Goal: Answer question/provide support: Share knowledge or assist other users

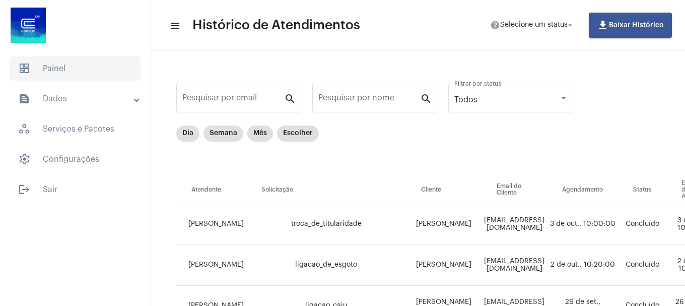
click at [65, 62] on span "dashboard Painel" at bounding box center [75, 68] width 131 height 24
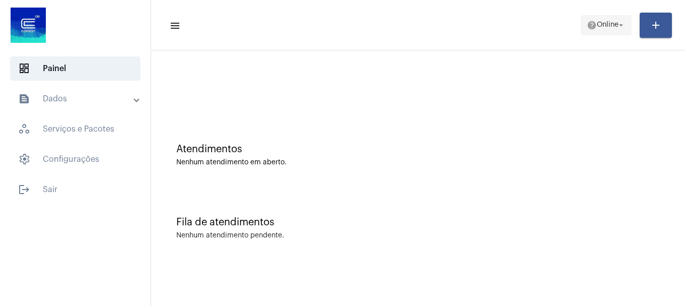
click at [605, 25] on span "Online" at bounding box center [608, 25] width 22 height 7
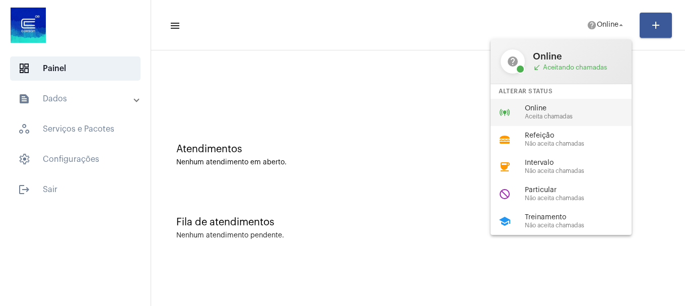
click at [574, 114] on span "Aceita chamadas" at bounding box center [582, 116] width 115 height 7
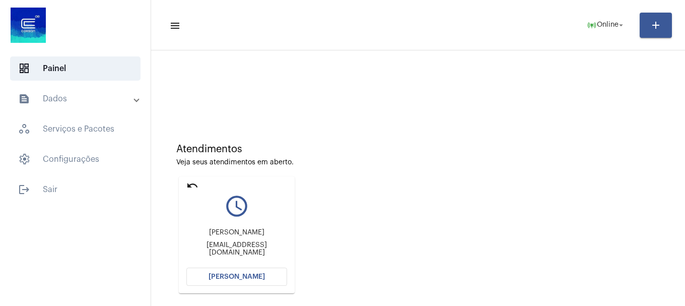
click at [240, 280] on button "[PERSON_NAME]" at bounding box center [236, 277] width 101 height 18
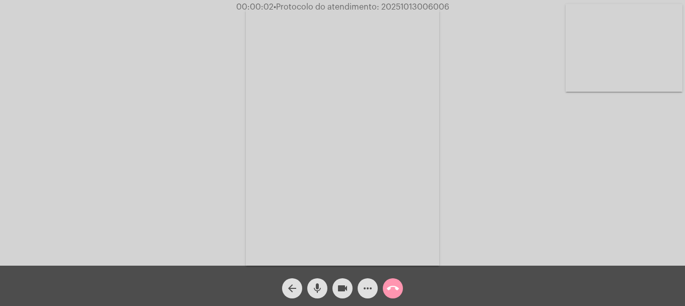
click at [673, 60] on video at bounding box center [624, 48] width 117 height 88
click at [373, 293] on mat-icon "more_horiz" at bounding box center [368, 288] width 12 height 12
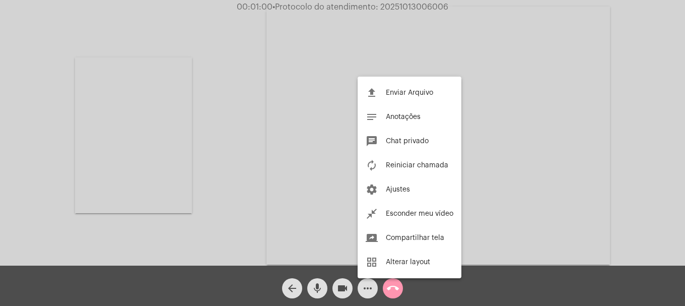
click at [217, 195] on div at bounding box center [342, 153] width 685 height 306
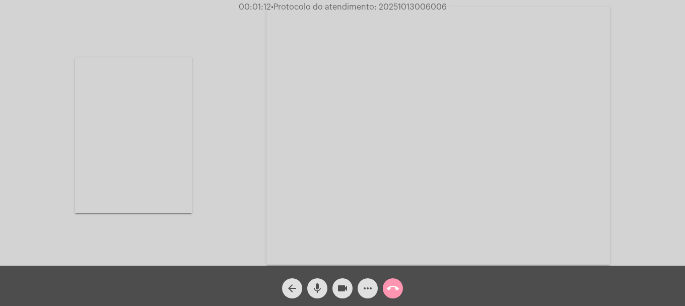
click at [222, 200] on div "Acessando Câmera e Microfone..." at bounding box center [342, 135] width 683 height 266
click at [326, 294] on div "mic" at bounding box center [317, 285] width 25 height 25
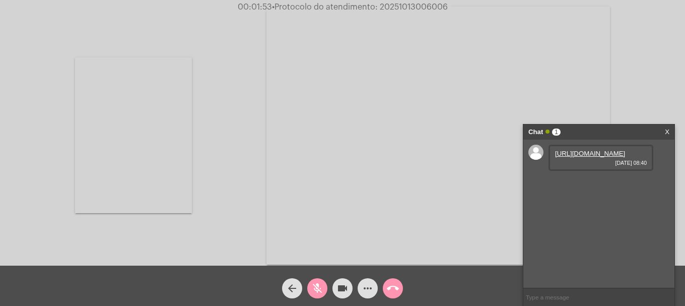
click at [584, 157] on link "[URL][DOMAIN_NAME]" at bounding box center [590, 154] width 70 height 8
click at [315, 288] on mat-icon "mic_off" at bounding box center [317, 288] width 12 height 12
click at [570, 186] on link "[URL][DOMAIN_NAME][DATE]" at bounding box center [600, 182] width 91 height 8
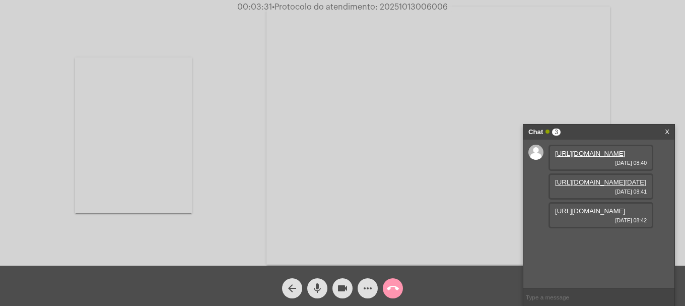
scroll to position [9, 0]
click at [581, 215] on link "[URL][DOMAIN_NAME]" at bounding box center [590, 211] width 70 height 8
click at [422, 14] on video at bounding box center [439, 136] width 344 height 258
click at [425, 6] on span "• Protocolo do atendimento: 20251013006006" at bounding box center [360, 7] width 176 height 8
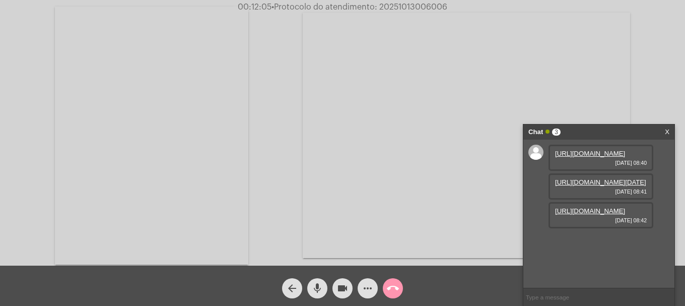
copy span "20251013006006"
click at [568, 288] on input "text" at bounding box center [599, 297] width 151 height 18
paste input "20251013006006"
type input "20251013006006"
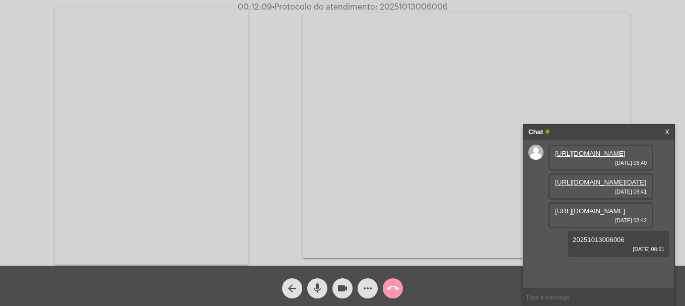
click at [389, 288] on mat-icon "call_end" at bounding box center [393, 288] width 12 height 12
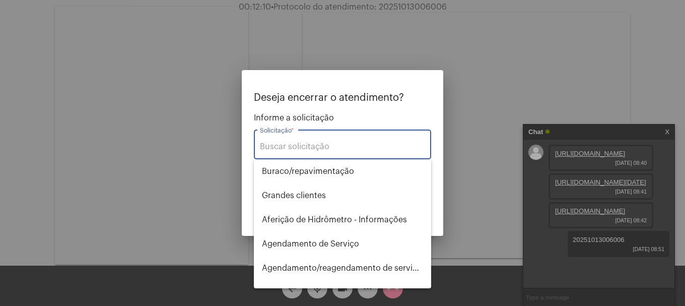
click at [306, 145] on input "Solicitação *" at bounding box center [342, 146] width 165 height 9
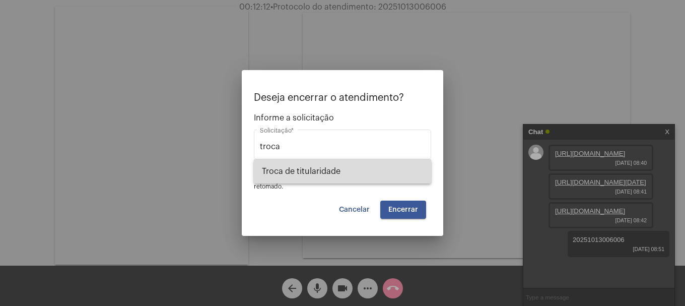
click at [297, 175] on span "Troca de titularidade" at bounding box center [342, 171] width 161 height 24
type input "Troca de titularidade"
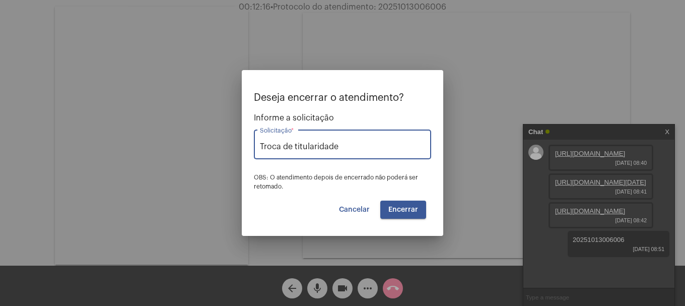
click at [415, 206] on span "Encerrar" at bounding box center [404, 209] width 30 height 7
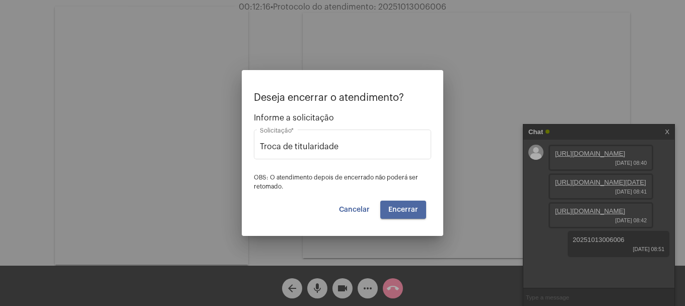
click at [415, 206] on span "Encerrar" at bounding box center [404, 209] width 30 height 7
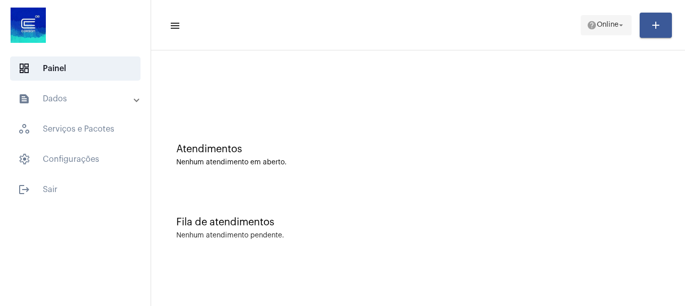
click at [598, 24] on span "Online" at bounding box center [608, 25] width 22 height 7
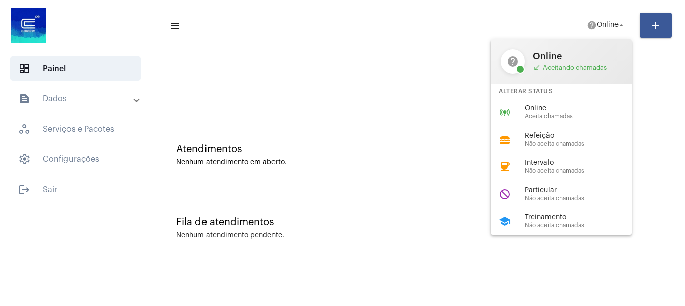
click at [553, 178] on div "help Online call_received Aceitando chamadas Alterar Status online_prediction O…" at bounding box center [561, 137] width 141 height 196
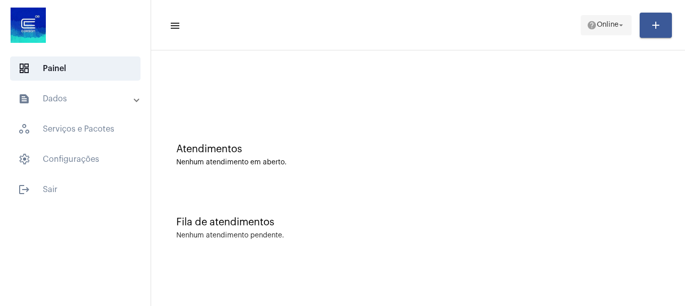
click at [617, 15] on button "help Online arrow_drop_down" at bounding box center [606, 25] width 51 height 20
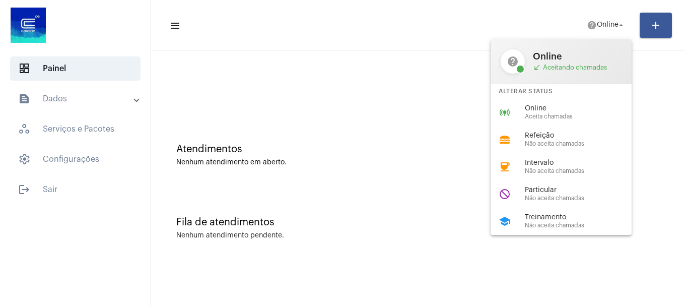
click at [555, 190] on span "Particular" at bounding box center [582, 190] width 115 height 8
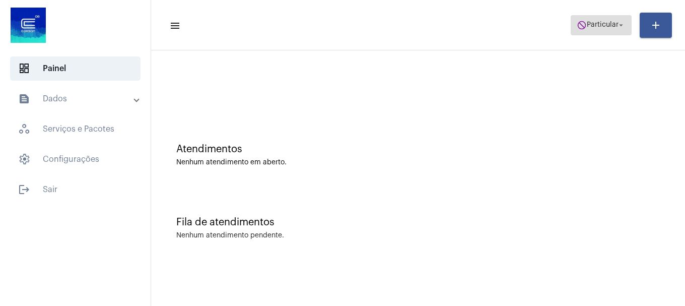
click at [595, 30] on span "do_not_disturb Particular arrow_drop_down" at bounding box center [601, 25] width 49 height 18
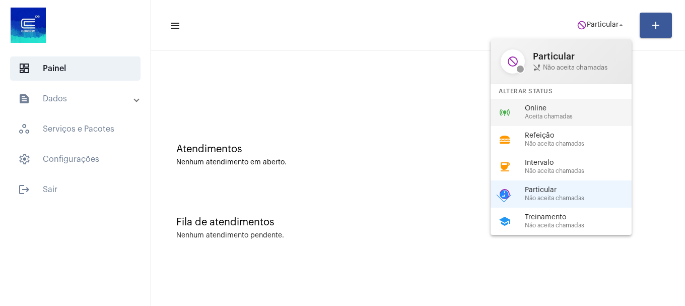
click at [570, 105] on span "Online" at bounding box center [582, 109] width 115 height 8
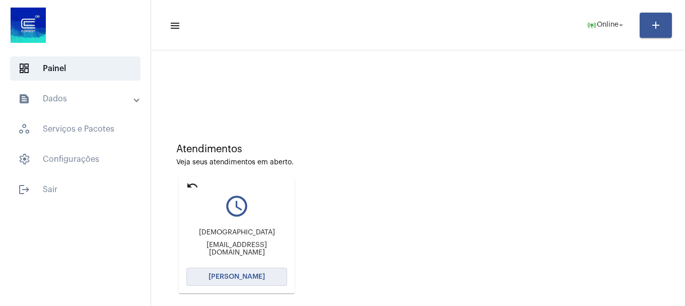
click at [258, 282] on button "[PERSON_NAME]" at bounding box center [236, 277] width 101 height 18
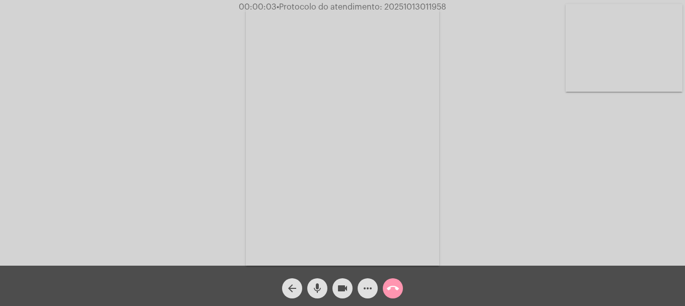
click at [632, 97] on div "Acessando Câmera e Microfone..." at bounding box center [342, 136] width 683 height 266
click at [594, 81] on video at bounding box center [624, 48] width 117 height 88
click at [167, 184] on video at bounding box center [133, 135] width 117 height 156
click at [403, 9] on span "• Protocolo do atendimento: 20251013011958" at bounding box center [361, 7] width 170 height 8
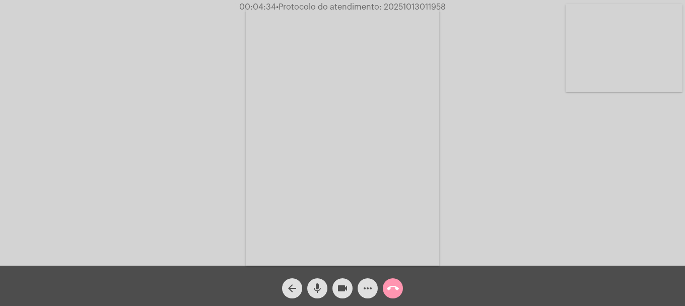
click at [403, 9] on span "• Protocolo do atendimento: 20251013011958" at bounding box center [361, 7] width 170 height 8
copy span "20251013011958"
click at [370, 281] on span "more_horiz" at bounding box center [368, 288] width 12 height 20
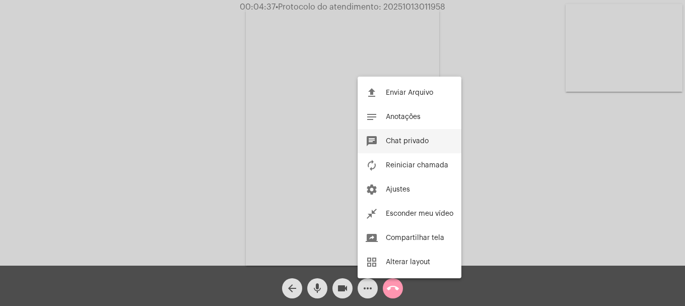
click at [397, 146] on button "chat Chat privado" at bounding box center [410, 141] width 104 height 24
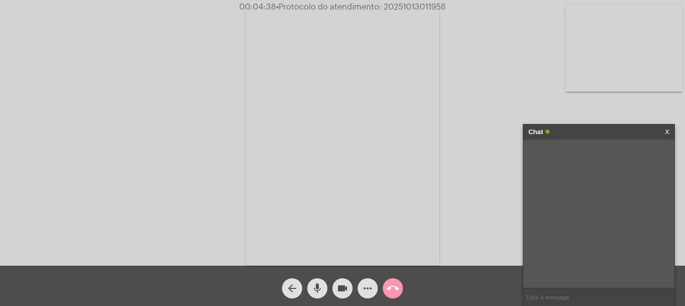
click at [572, 297] on input "text" at bounding box center [599, 297] width 151 height 18
paste input "20251013011958"
type input "20251013011958"
click at [393, 293] on mat-icon "call_end" at bounding box center [393, 288] width 12 height 12
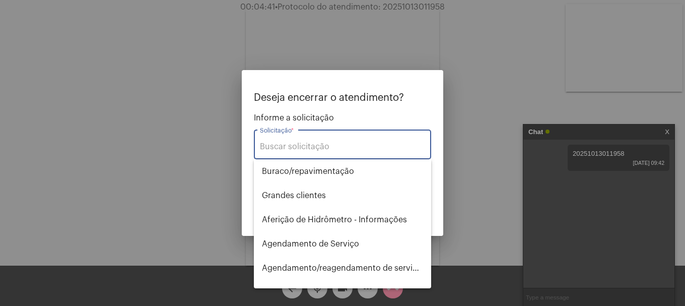
click at [325, 152] on div "Solicitação *" at bounding box center [342, 144] width 165 height 32
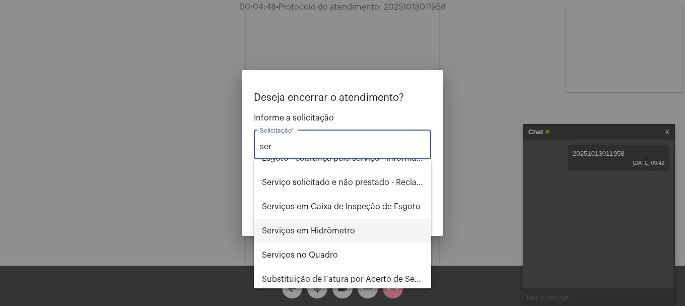
scroll to position [65, 0]
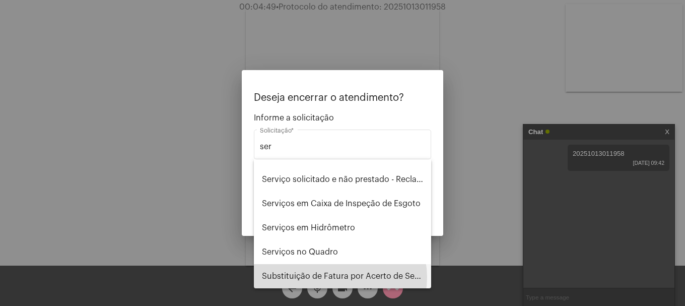
click at [340, 277] on span "Substituição de Fatura por Acerto de Serviço" at bounding box center [342, 276] width 161 height 24
type input "Substituição de Fatura por Acerto de Serviço"
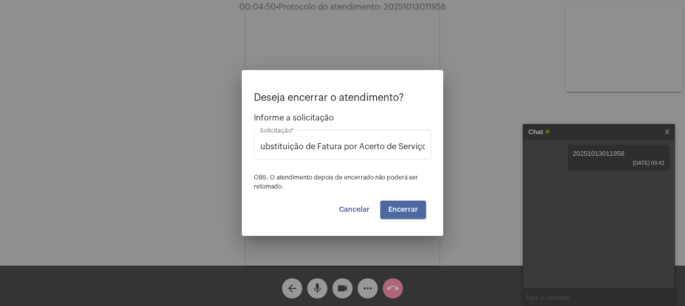
click at [418, 210] on button "Encerrar" at bounding box center [404, 210] width 46 height 18
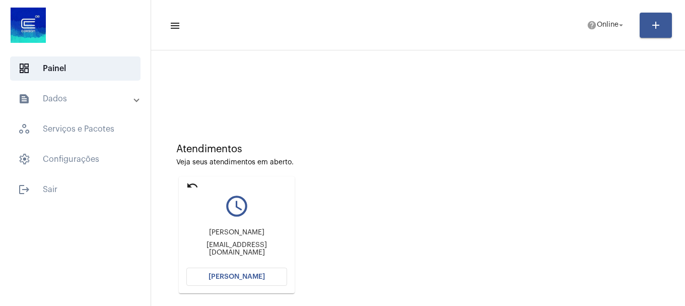
click at [267, 276] on button "[PERSON_NAME]" at bounding box center [236, 277] width 101 height 18
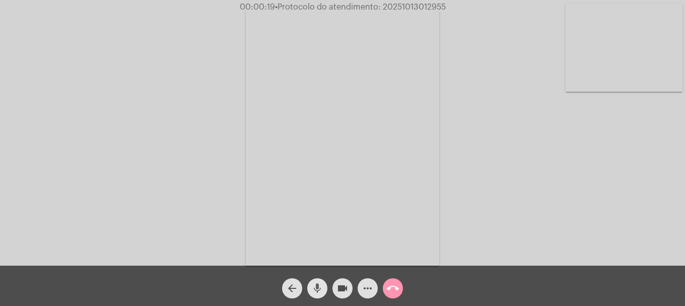
click at [321, 291] on mat-icon "mic" at bounding box center [317, 288] width 12 height 12
click at [341, 290] on mat-icon "videocam" at bounding box center [343, 288] width 12 height 12
click at [338, 290] on mat-icon "videocam_off" at bounding box center [343, 288] width 12 height 12
click at [318, 289] on mat-icon "mic_off" at bounding box center [317, 288] width 12 height 12
click at [655, 52] on video at bounding box center [624, 48] width 117 height 88
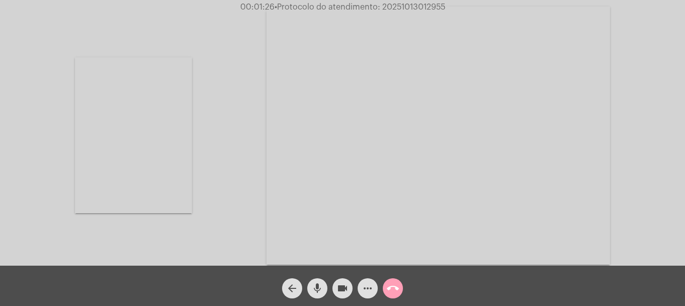
click at [393, 291] on mat-icon "call_end" at bounding box center [393, 288] width 12 height 12
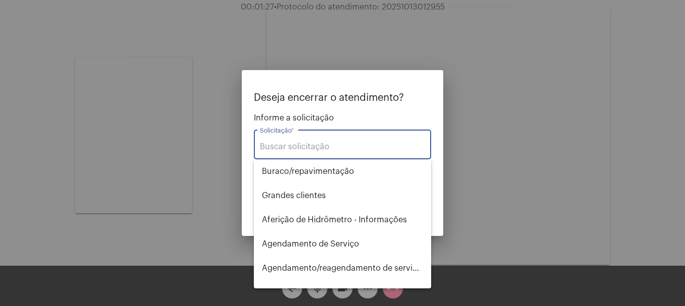
click at [353, 147] on input "Solicitação *" at bounding box center [342, 146] width 165 height 9
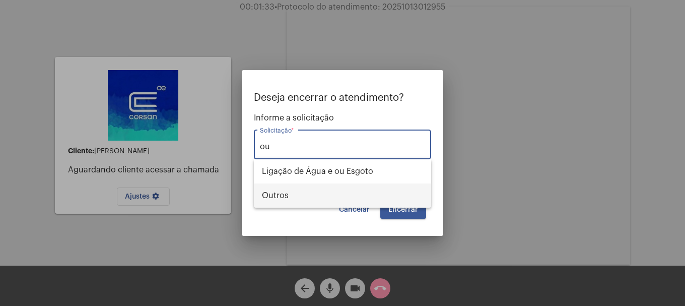
click at [329, 193] on span "Outros" at bounding box center [342, 195] width 161 height 24
type input "Outros"
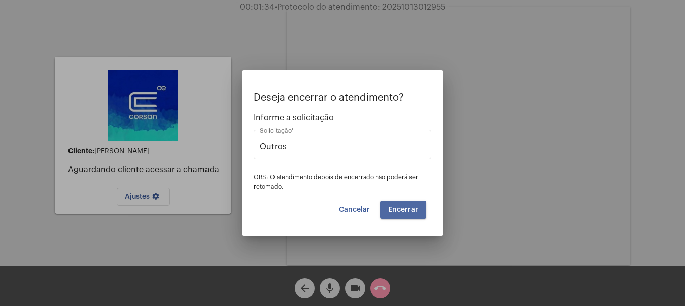
click at [406, 213] on button "Encerrar" at bounding box center [404, 210] width 46 height 18
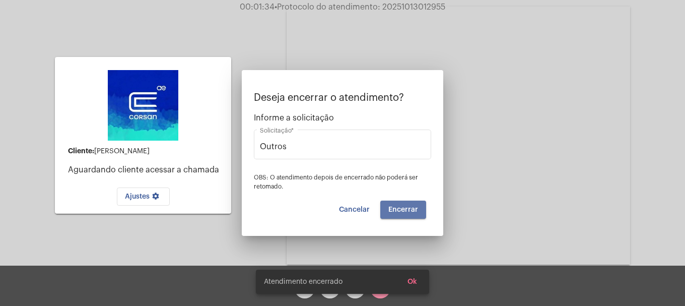
click at [406, 213] on button "Encerrar" at bounding box center [404, 210] width 46 height 18
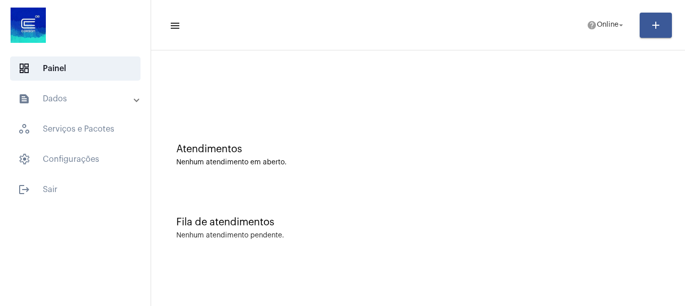
click at [593, 34] on button "help Online arrow_drop_down" at bounding box center [606, 25] width 51 height 20
click at [596, 32] on span "help Online arrow_drop_down" at bounding box center [606, 25] width 39 height 18
click at [619, 21] on mat-icon "arrow_drop_down" at bounding box center [621, 25] width 9 height 9
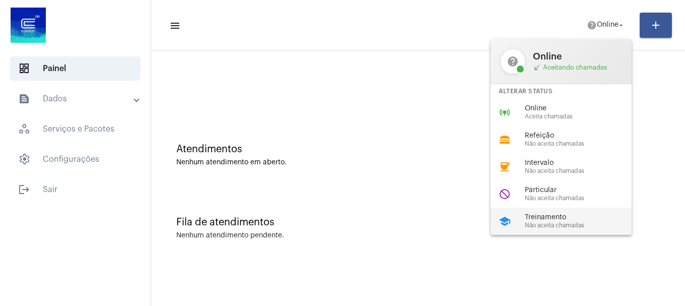
click at [588, 224] on span "Não aceita chamadas" at bounding box center [582, 225] width 115 height 7
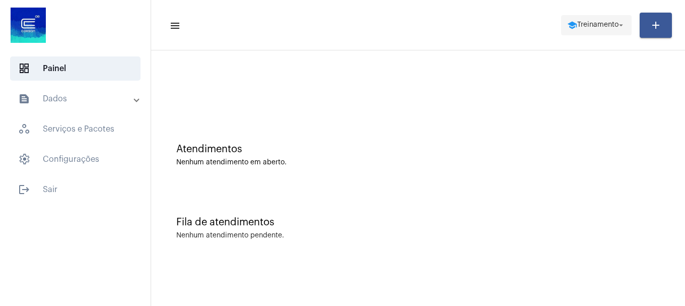
click at [586, 17] on span "school Treinamento arrow_drop_down" at bounding box center [597, 25] width 58 height 18
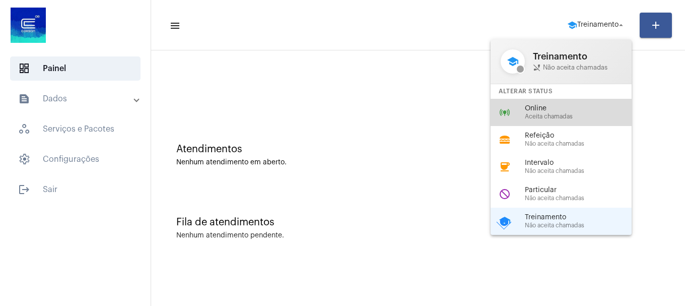
drag, startPoint x: 549, startPoint y: 119, endPoint x: 543, endPoint y: 129, distance: 11.3
click at [549, 118] on span "Aceita chamadas" at bounding box center [582, 116] width 115 height 7
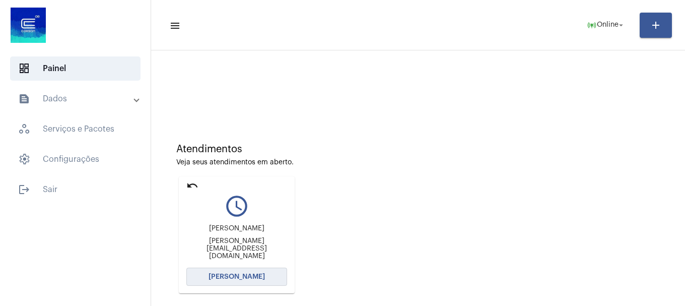
click at [219, 273] on button "[PERSON_NAME]" at bounding box center [236, 277] width 101 height 18
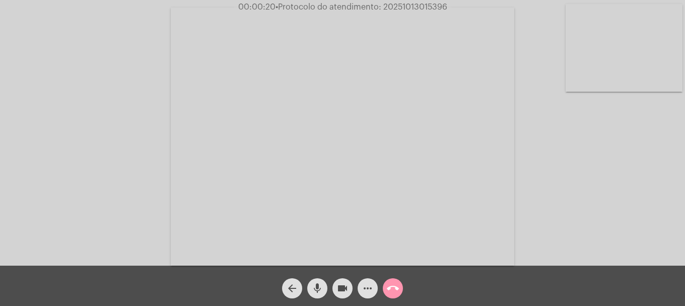
click at [596, 78] on video at bounding box center [624, 48] width 117 height 88
click at [418, 6] on span "• Protocolo do atendimento: 20251013015396" at bounding box center [360, 7] width 172 height 8
click at [418, 6] on span "• Protocolo do atendimento: 20251013015396" at bounding box center [361, 7] width 172 height 8
copy span "20251013015396"
click at [364, 295] on span "more_horiz" at bounding box center [368, 288] width 12 height 20
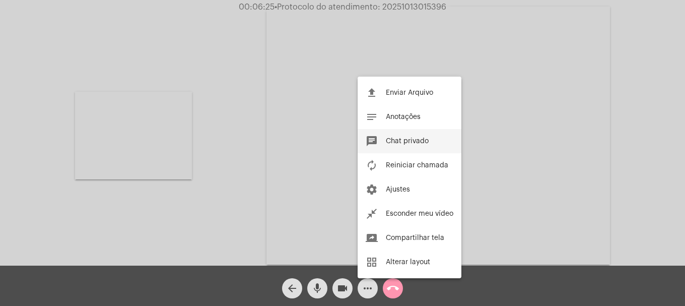
click at [421, 146] on button "chat Chat privado" at bounding box center [410, 141] width 104 height 24
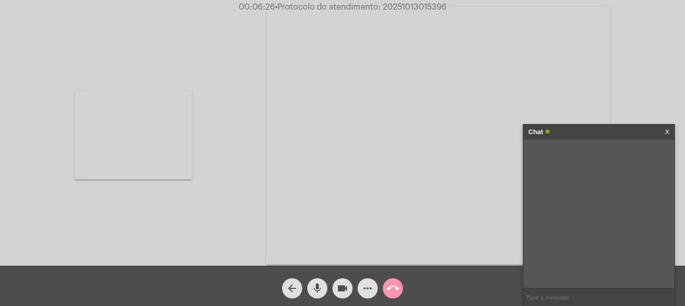
click at [596, 297] on input "text" at bounding box center [599, 297] width 151 height 18
paste input "20251013015396"
type input "20251013015396"
click at [393, 286] on mat-icon "call_end" at bounding box center [393, 288] width 12 height 12
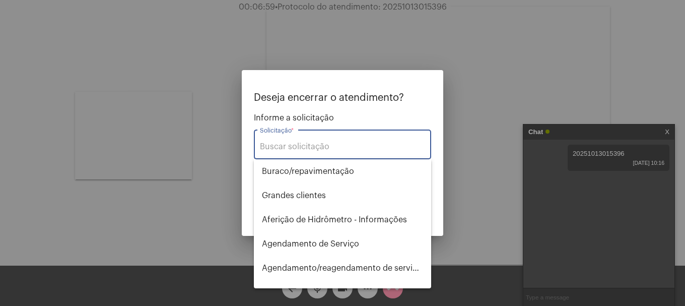
click at [286, 145] on input "Solicitação *" at bounding box center [342, 146] width 165 height 9
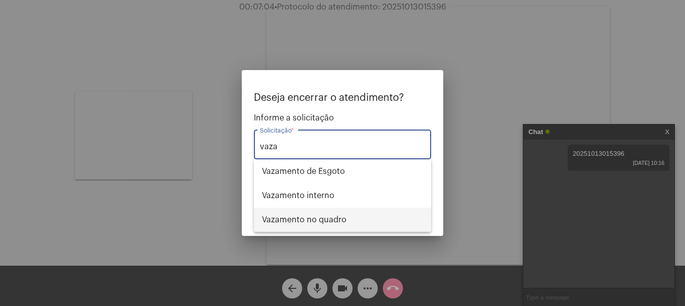
click at [317, 216] on span "Vazamento no quadro" at bounding box center [342, 220] width 161 height 24
type input "Vazamento no quadro"
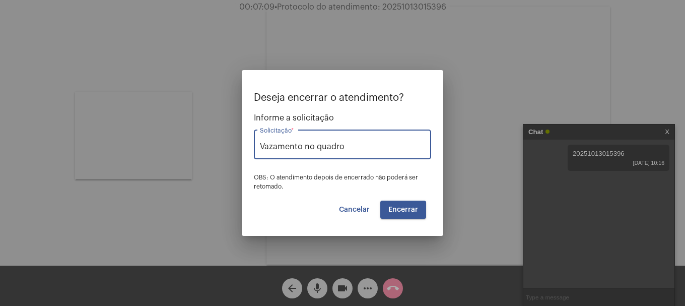
click at [411, 210] on span "Encerrar" at bounding box center [404, 209] width 30 height 7
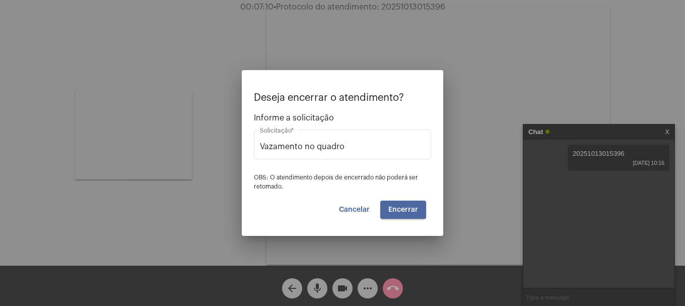
click at [411, 210] on span "Encerrar" at bounding box center [404, 209] width 30 height 7
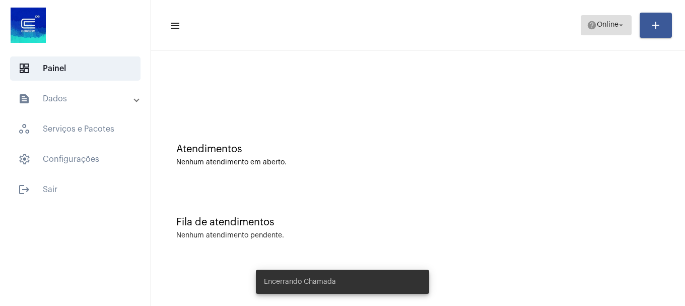
click at [603, 21] on span "help Online arrow_drop_down" at bounding box center [606, 25] width 39 height 18
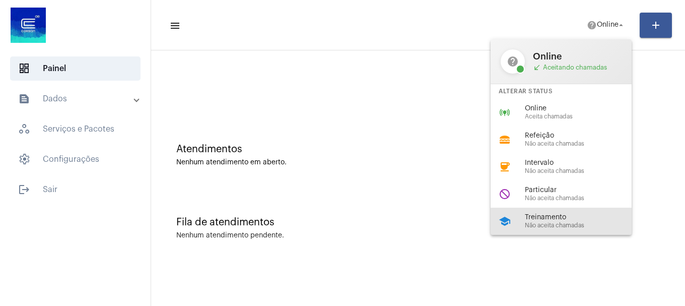
click at [547, 223] on span "Não aceita chamadas" at bounding box center [582, 225] width 115 height 7
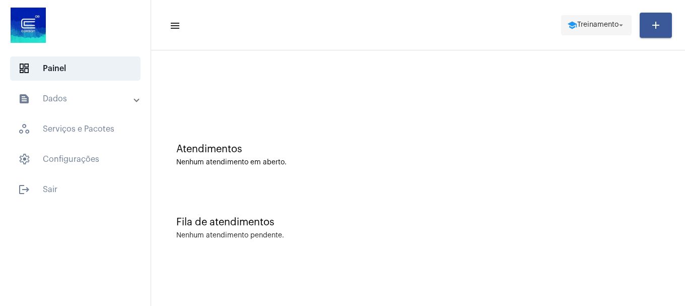
click at [592, 21] on span "school Treinamento arrow_drop_down" at bounding box center [597, 25] width 58 height 18
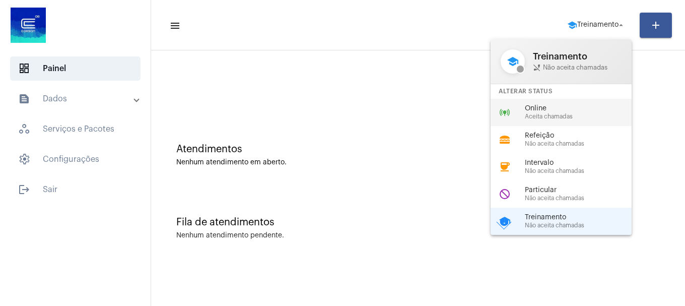
click at [568, 114] on span "Aceita chamadas" at bounding box center [582, 116] width 115 height 7
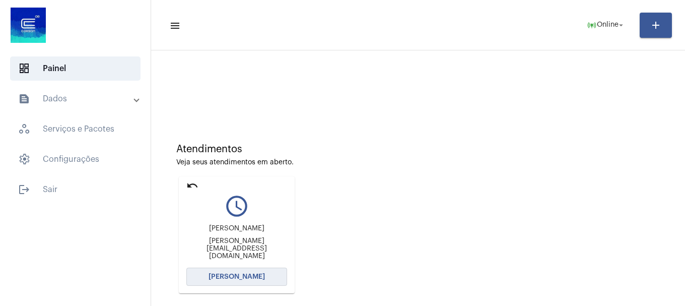
click at [235, 276] on span "[PERSON_NAME]" at bounding box center [237, 276] width 56 height 7
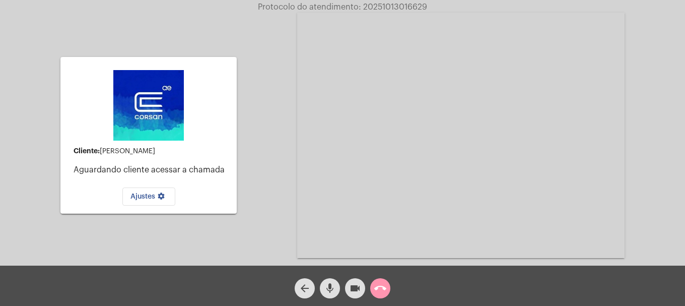
click at [334, 283] on mat-icon "mic" at bounding box center [330, 288] width 12 height 12
click at [334, 282] on mat-icon "mic_off" at bounding box center [330, 288] width 12 height 12
click at [378, 290] on mat-icon "call_end" at bounding box center [380, 288] width 12 height 12
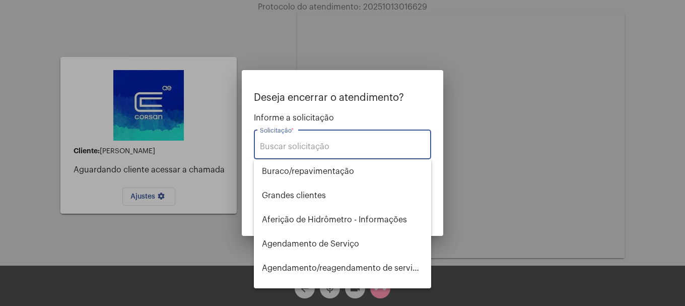
click at [342, 149] on input "Solicitação *" at bounding box center [342, 146] width 165 height 9
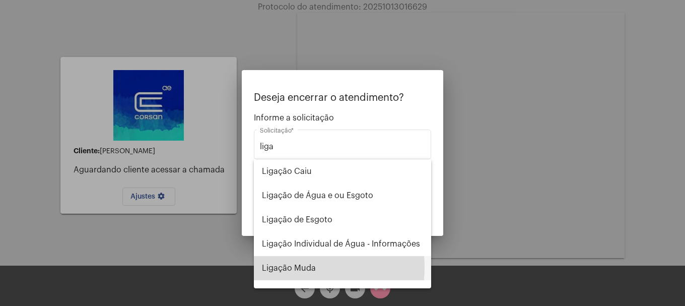
click at [301, 267] on span "Ligação Muda" at bounding box center [342, 268] width 161 height 24
type input "Ligação Muda"
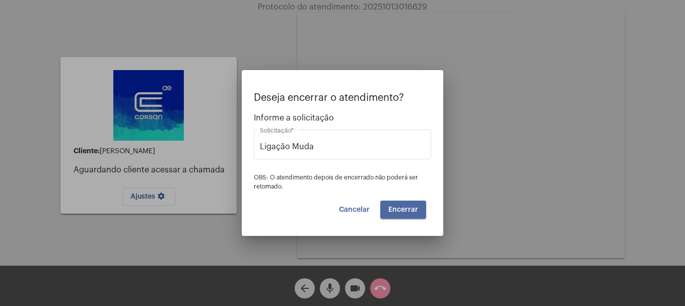
click at [421, 209] on button "Encerrar" at bounding box center [404, 210] width 46 height 18
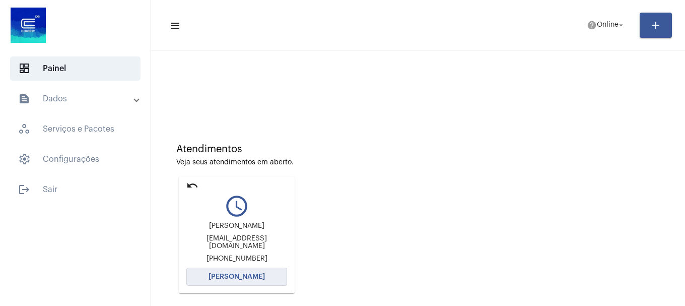
click at [227, 275] on span "[PERSON_NAME]" at bounding box center [237, 276] width 56 height 7
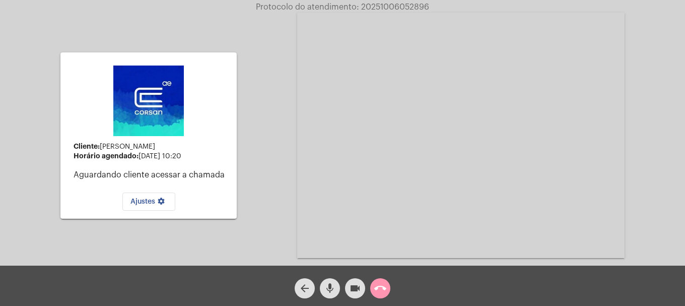
click at [331, 290] on mat-icon "mic" at bounding box center [330, 288] width 12 height 12
click at [360, 285] on mat-icon "videocam" at bounding box center [355, 288] width 12 height 12
click at [360, 285] on mat-icon "videocam_off" at bounding box center [355, 288] width 12 height 12
click at [325, 288] on mat-icon "mic_off" at bounding box center [330, 288] width 12 height 12
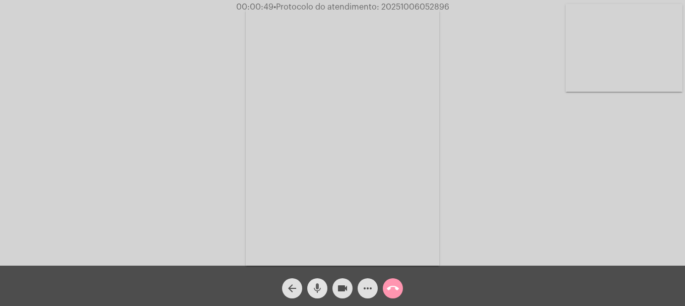
click at [322, 279] on span "mic" at bounding box center [317, 288] width 12 height 20
drag, startPoint x: 322, startPoint y: 279, endPoint x: 138, endPoint y: 182, distance: 207.7
click at [138, 182] on div "Acessando Câmera e Microfone..." at bounding box center [342, 136] width 683 height 266
click at [628, 103] on div "Acessando Câmera e Microfone..." at bounding box center [342, 136] width 683 height 266
click at [625, 85] on video at bounding box center [624, 48] width 117 height 88
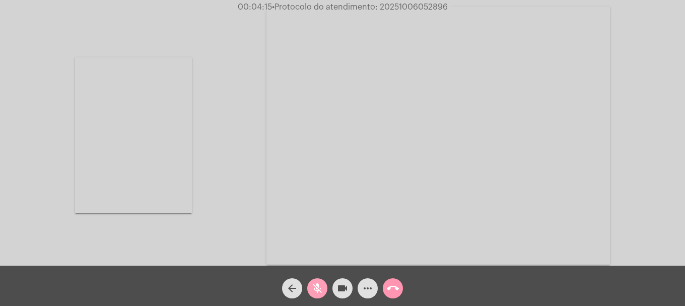
click at [322, 283] on mat-icon "mic_off" at bounding box center [317, 288] width 12 height 12
click at [401, 1] on div "Acessando Câmera e Microfone..." at bounding box center [342, 133] width 685 height 266
click at [399, 10] on span "• Protocolo do atendimento: 20251006052896" at bounding box center [361, 7] width 176 height 8
copy span "20251006052896"
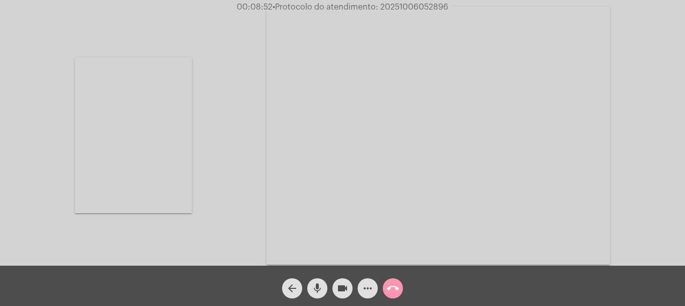
click at [367, 294] on mat-icon "more_horiz" at bounding box center [368, 288] width 12 height 12
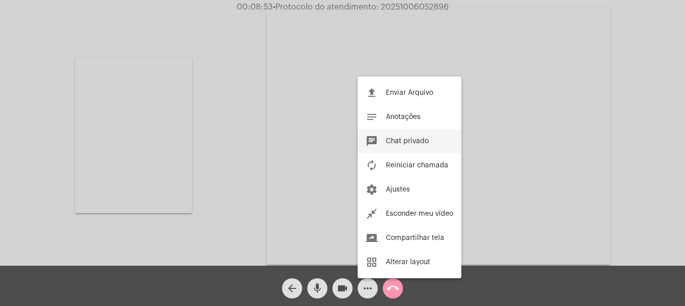
click at [421, 136] on button "chat Chat privado" at bounding box center [410, 141] width 104 height 24
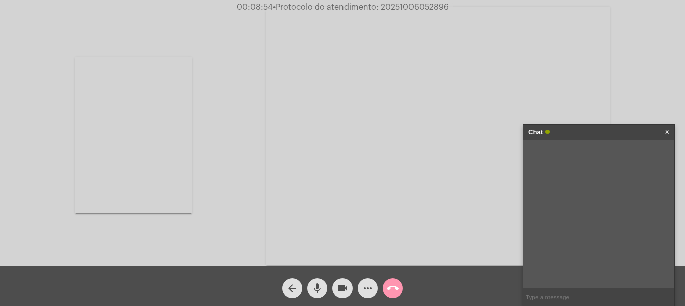
click at [554, 298] on input "text" at bounding box center [599, 297] width 151 height 18
paste input "20251006052896"
type input "20251006052896"
click at [392, 289] on mat-icon "call_end" at bounding box center [393, 288] width 12 height 12
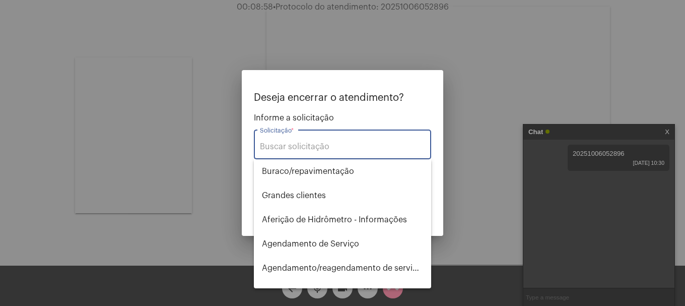
click at [317, 148] on input "Solicitação *" at bounding box center [342, 146] width 165 height 9
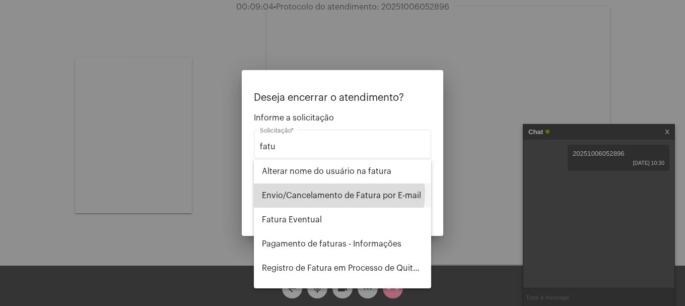
click at [335, 192] on span "Envio/Cancelamento de Fatura por E-mail" at bounding box center [342, 195] width 161 height 24
type input "Envio/Cancelamento de Fatura por E-mail"
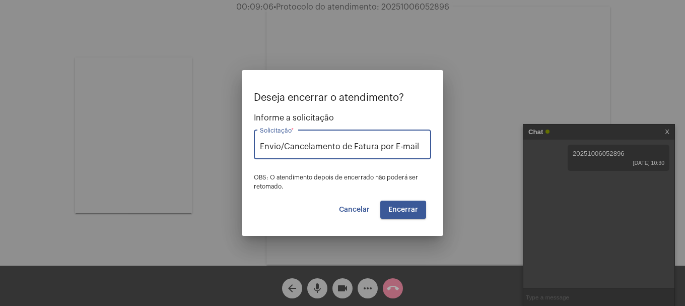
click at [403, 207] on span "Encerrar" at bounding box center [404, 209] width 30 height 7
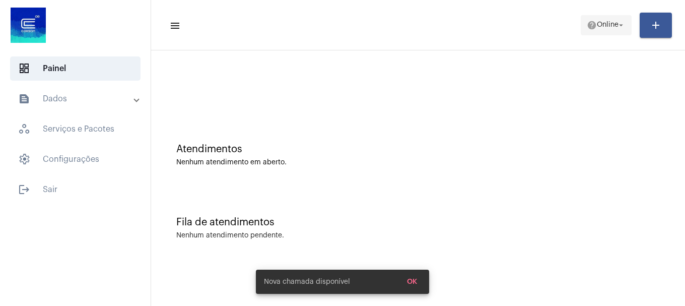
click at [616, 27] on span "Online" at bounding box center [608, 25] width 22 height 7
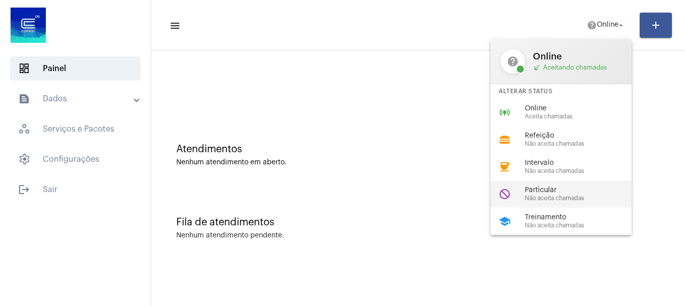
click at [552, 197] on span "Não aceita chamadas" at bounding box center [582, 198] width 115 height 7
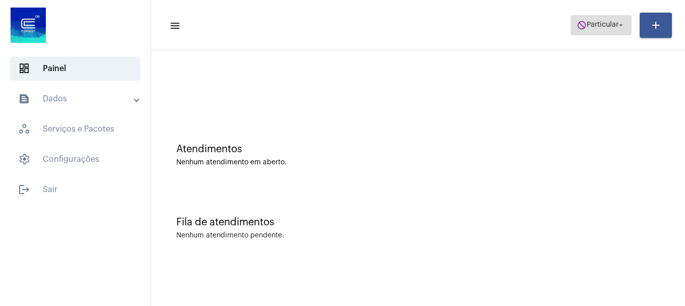
click at [625, 21] on mat-icon "arrow_drop_down" at bounding box center [621, 25] width 9 height 9
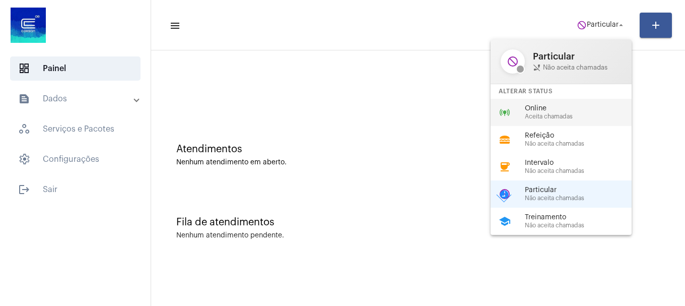
click at [562, 112] on span "Online" at bounding box center [582, 109] width 115 height 8
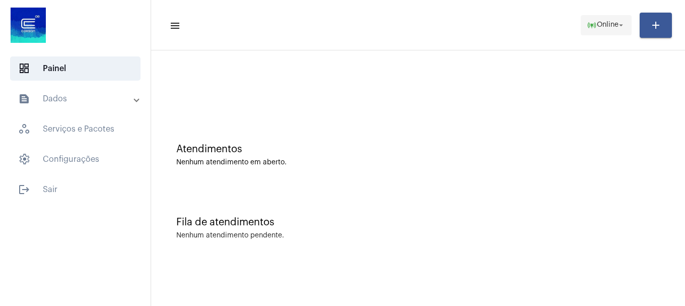
click at [589, 23] on mat-icon "online_prediction" at bounding box center [592, 25] width 10 height 10
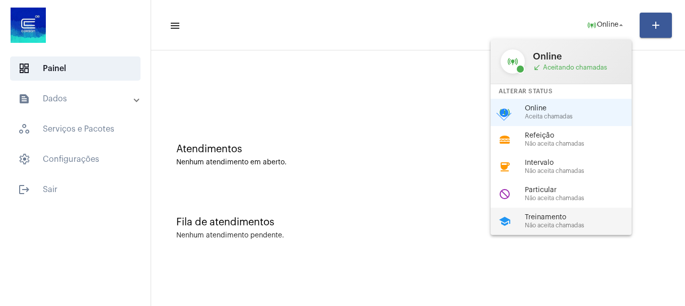
click at [558, 229] on div "school Treinamento Não aceita chamadas" at bounding box center [569, 221] width 157 height 27
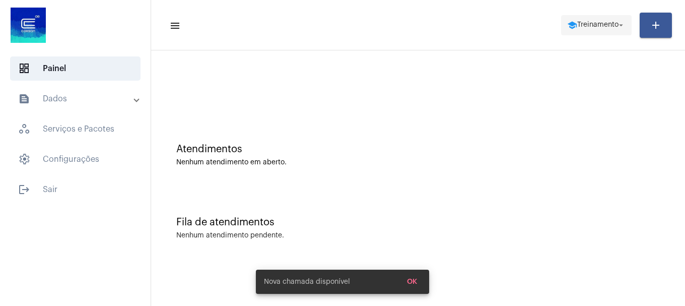
click at [569, 19] on span "school Treinamento arrow_drop_down" at bounding box center [597, 25] width 58 height 18
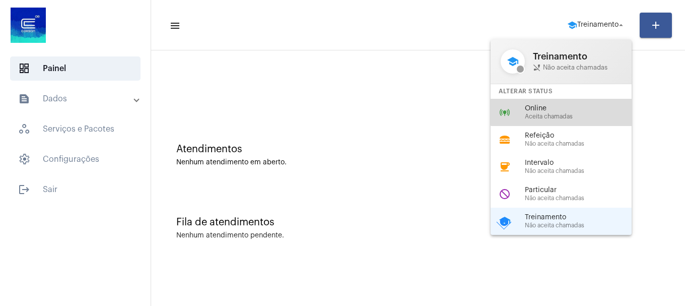
click at [571, 103] on div "online_prediction Online Aceita chamadas" at bounding box center [569, 112] width 157 height 27
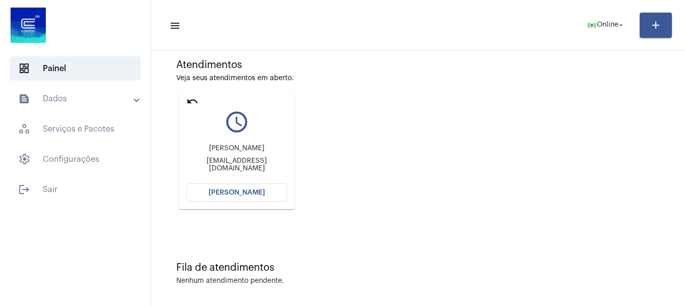
scroll to position [88, 0]
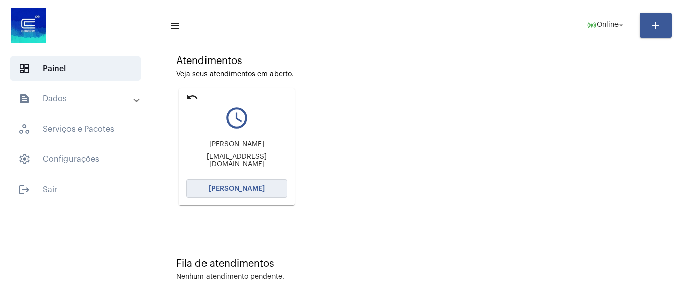
click at [239, 183] on button "[PERSON_NAME]" at bounding box center [236, 188] width 101 height 18
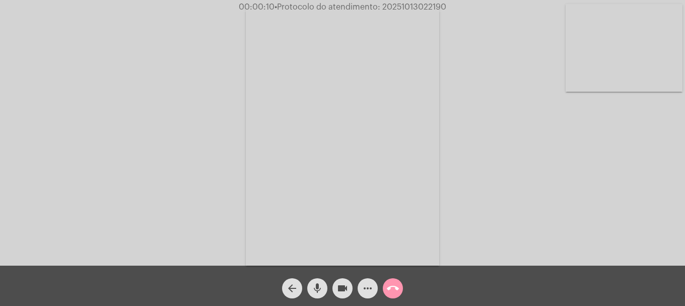
click at [565, 69] on div "Acessando Câmera e Microfone..." at bounding box center [342, 136] width 683 height 266
click at [654, 76] on video at bounding box center [624, 48] width 117 height 88
click at [345, 293] on mat-icon "videocam" at bounding box center [343, 288] width 12 height 12
click at [345, 292] on mat-icon "videocam_off" at bounding box center [343, 288] width 12 height 12
click at [372, 287] on mat-icon "more_horiz" at bounding box center [368, 288] width 12 height 12
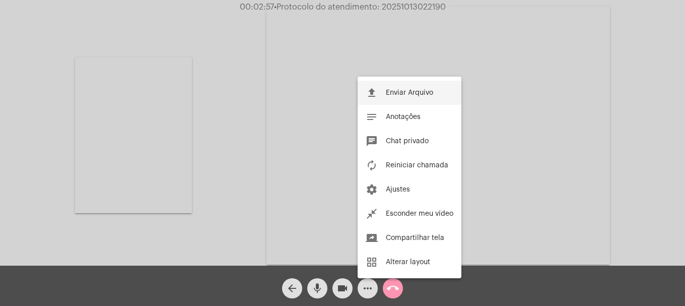
click at [391, 89] on button "file_upload Enviar Arquivo" at bounding box center [410, 93] width 104 height 24
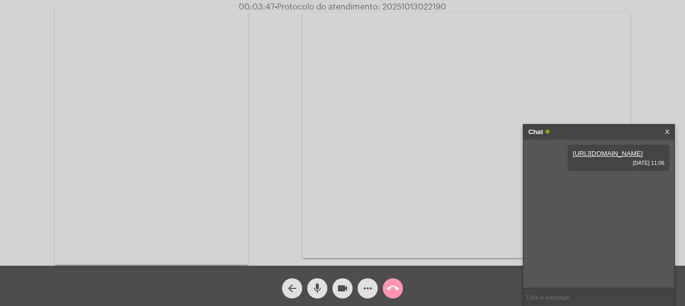
click at [391, 7] on span "• Protocolo do atendimento: 20251013022190" at bounding box center [361, 7] width 172 height 8
copy span "20251013022190"
click at [570, 293] on input "text" at bounding box center [599, 297] width 151 height 18
paste input "20251013022190"
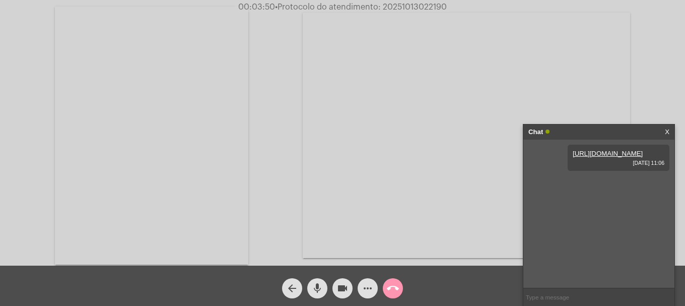
type input "20251013022190"
click at [396, 294] on mat-icon "call_end" at bounding box center [393, 288] width 12 height 12
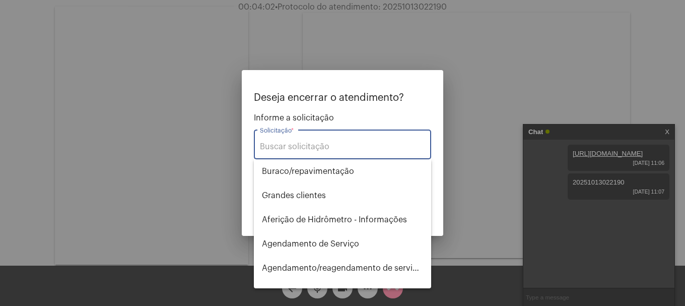
click at [307, 145] on input "Solicitação *" at bounding box center [342, 146] width 165 height 9
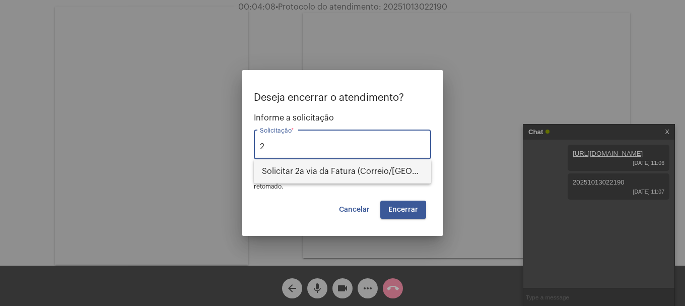
click at [310, 170] on span "Solicitar 2a via da Fatura (Correio/[GEOGRAPHIC_DATA]/Email)" at bounding box center [342, 171] width 161 height 24
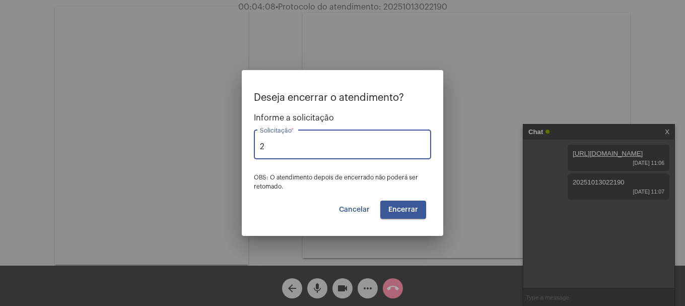
type input "Solicitar 2a via da Fatura (Correio/[GEOGRAPHIC_DATA]/Email)"
click at [401, 212] on span "Encerrar" at bounding box center [404, 209] width 30 height 7
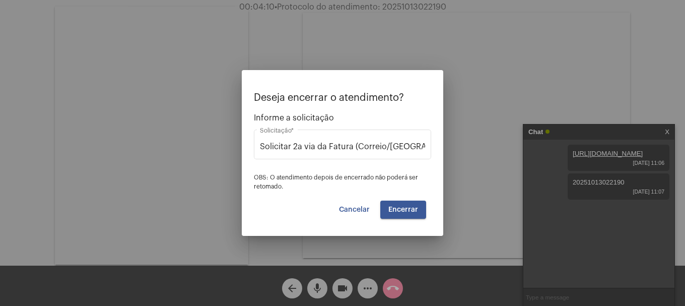
click at [401, 212] on span "Encerrar" at bounding box center [404, 209] width 30 height 7
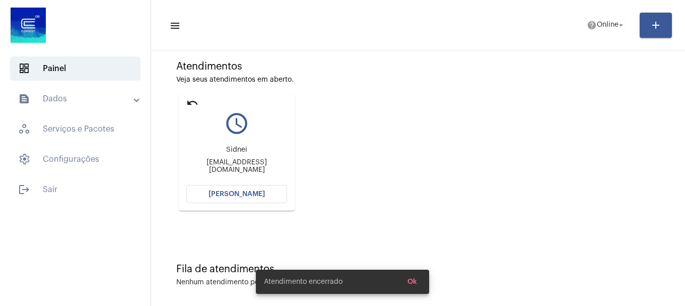
scroll to position [88, 0]
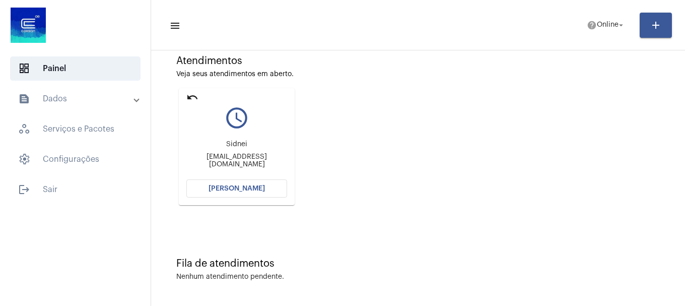
click at [249, 184] on button "[PERSON_NAME]" at bounding box center [236, 188] width 101 height 18
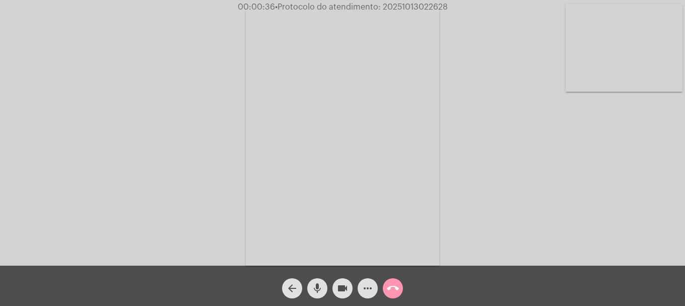
click at [599, 61] on video at bounding box center [624, 48] width 117 height 88
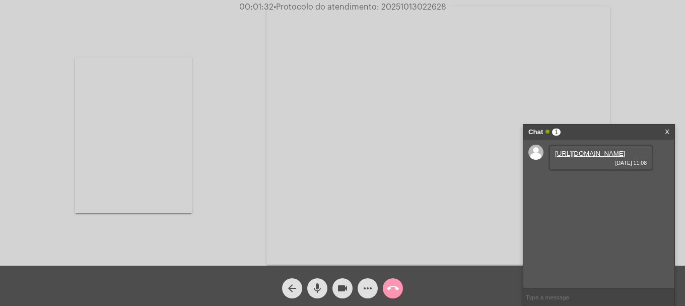
click at [584, 157] on link "[URL][DOMAIN_NAME]" at bounding box center [590, 154] width 70 height 8
click at [625, 186] on link "[URL][DOMAIN_NAME]" at bounding box center [590, 182] width 70 height 8
click at [420, 5] on span "• Protocolo do atendimento: 20251013022628" at bounding box center [360, 7] width 173 height 8
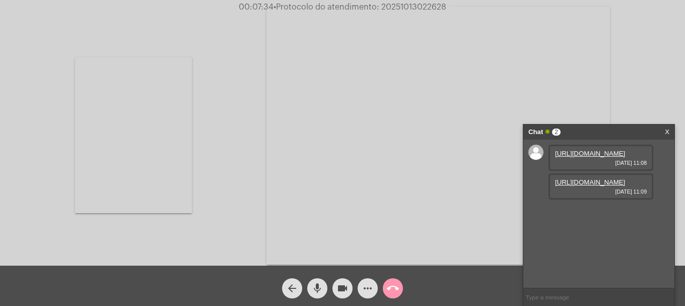
click at [420, 5] on span "• Protocolo do atendimento: 20251013022628" at bounding box center [360, 7] width 173 height 8
click at [415, 8] on span "• Protocolo do atendimento: 20251013022628" at bounding box center [360, 7] width 173 height 8
click at [415, 6] on span "• Protocolo do atendimento: 20251013022628" at bounding box center [360, 7] width 173 height 8
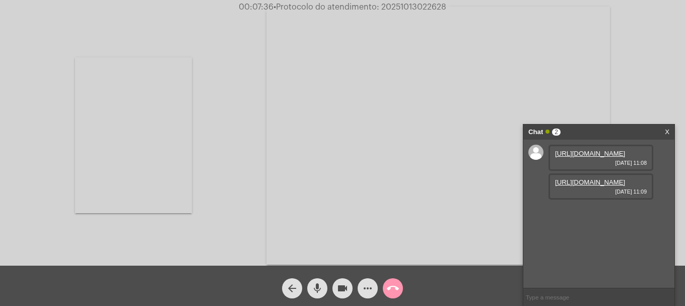
click at [415, 6] on span "• Protocolo do atendimento: 20251013022628" at bounding box center [360, 7] width 173 height 8
click at [415, 6] on span "• Protocolo do atendimento: 20251013022628" at bounding box center [359, 7] width 173 height 8
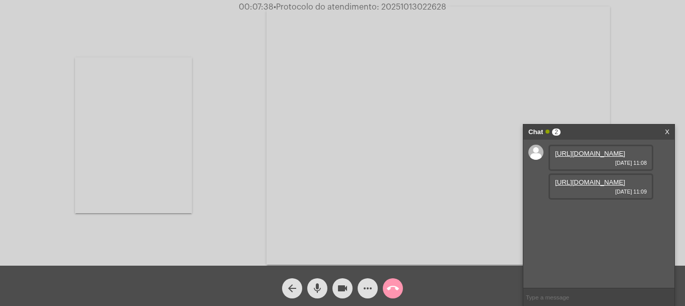
click at [415, 6] on span "• Protocolo do atendimento: 20251013022628" at bounding box center [360, 7] width 173 height 8
copy span "20251013022628"
click at [563, 292] on input "text" at bounding box center [599, 297] width 151 height 18
paste input "20251013022628"
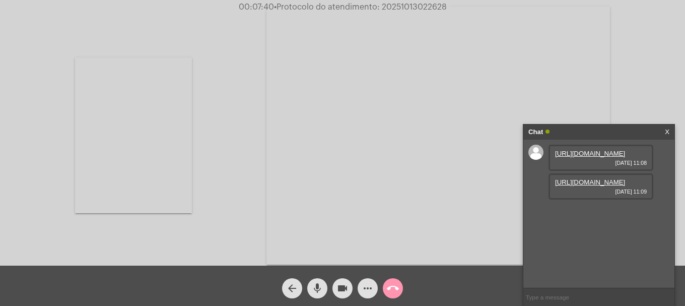
type input "20251013022628"
click at [397, 287] on mat-icon "call_end" at bounding box center [393, 288] width 12 height 12
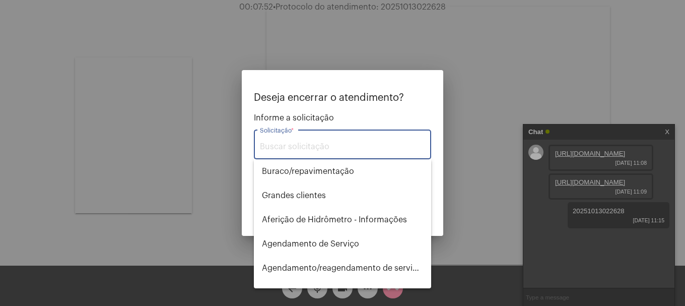
click at [340, 149] on input "Solicitação *" at bounding box center [342, 146] width 165 height 9
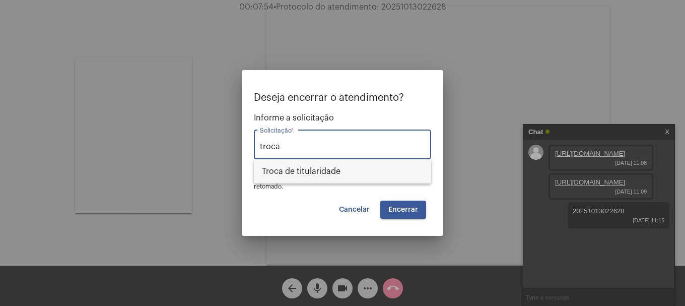
click at [349, 178] on span "Troca de titularidade" at bounding box center [342, 171] width 161 height 24
type input "Troca de titularidade"
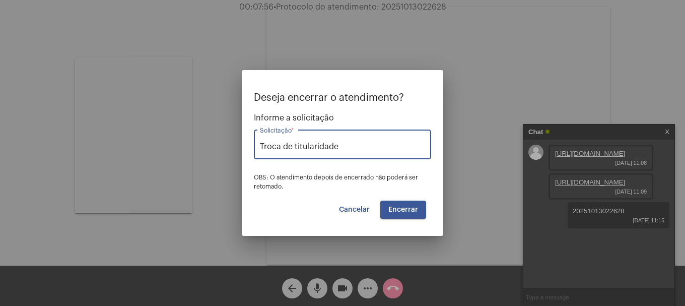
click at [399, 205] on button "Encerrar" at bounding box center [404, 210] width 46 height 18
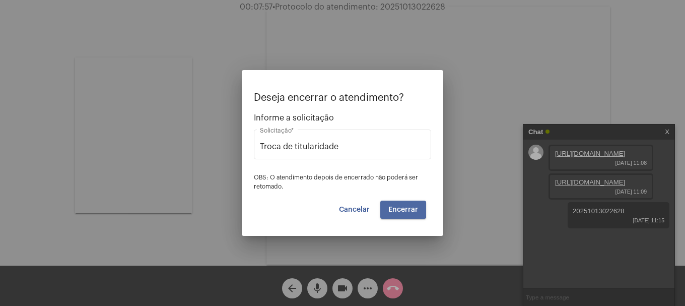
click at [399, 205] on button "Encerrar" at bounding box center [404, 210] width 46 height 18
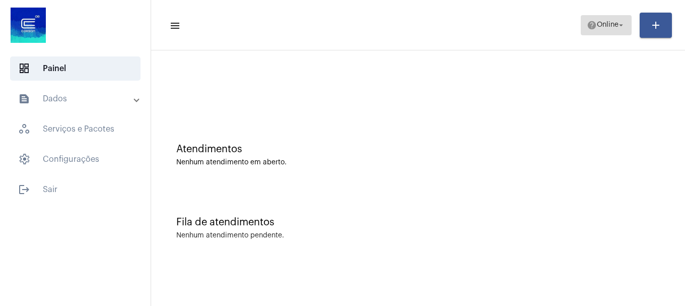
click at [581, 25] on button "help Online arrow_drop_down" at bounding box center [606, 25] width 51 height 20
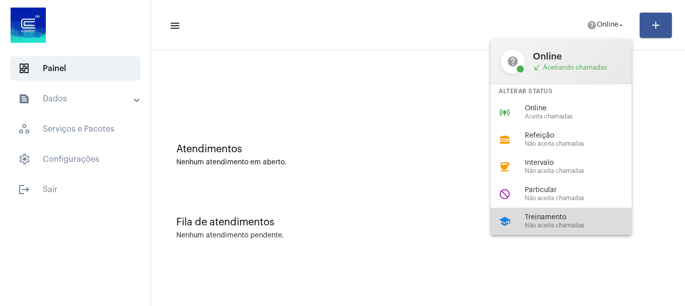
click at [580, 223] on span "Não aceita chamadas" at bounding box center [582, 225] width 115 height 7
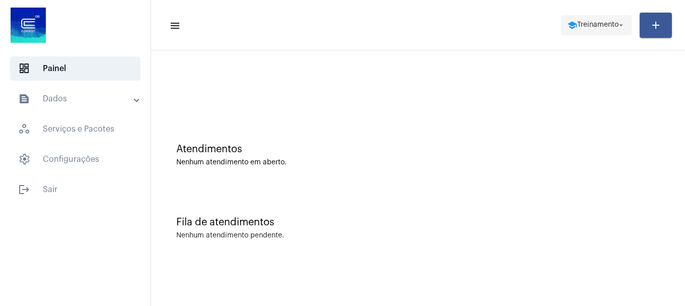
click at [583, 34] on span "school Treinamento arrow_drop_down" at bounding box center [597, 25] width 58 height 18
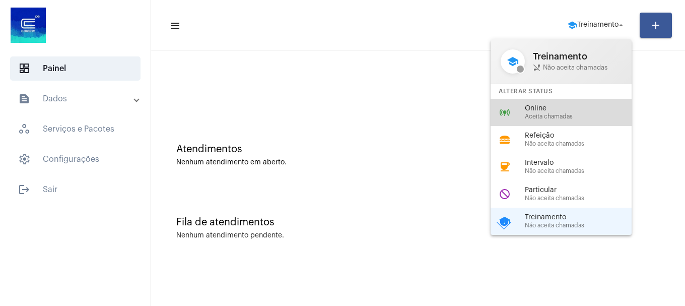
click at [560, 119] on span "Aceita chamadas" at bounding box center [582, 116] width 115 height 7
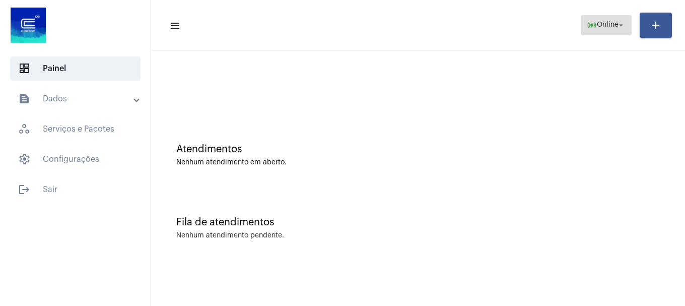
click at [594, 30] on span "online_prediction Online arrow_drop_down" at bounding box center [606, 25] width 39 height 18
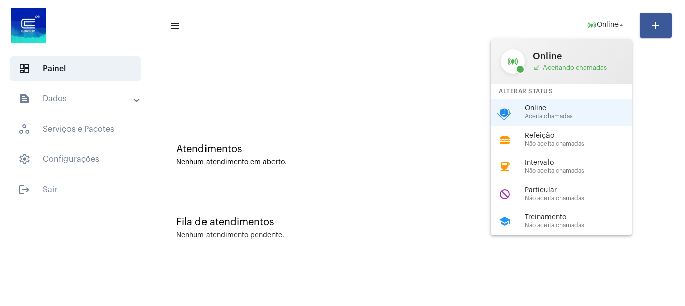
click at [379, 160] on div at bounding box center [342, 153] width 685 height 306
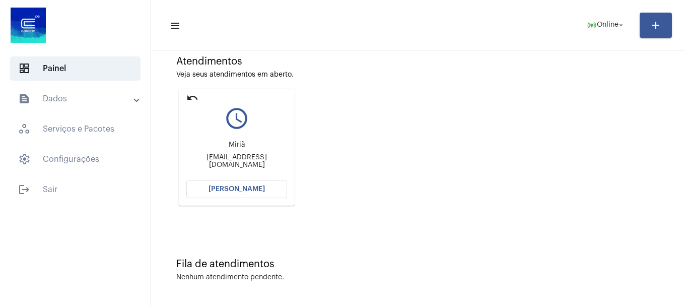
scroll to position [88, 0]
click at [283, 179] on button "[PERSON_NAME]" at bounding box center [236, 188] width 101 height 18
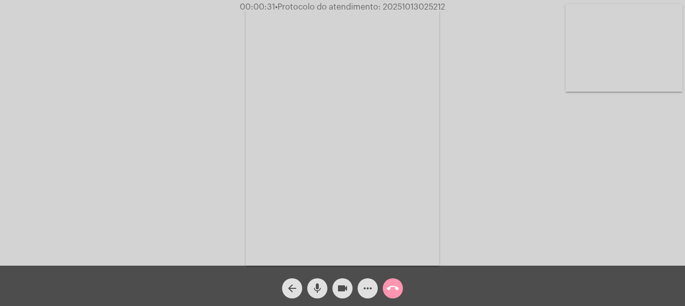
click at [635, 80] on video at bounding box center [624, 48] width 117 height 88
click at [151, 202] on video at bounding box center [133, 135] width 117 height 156
click at [374, 283] on button "more_horiz" at bounding box center [368, 288] width 20 height 20
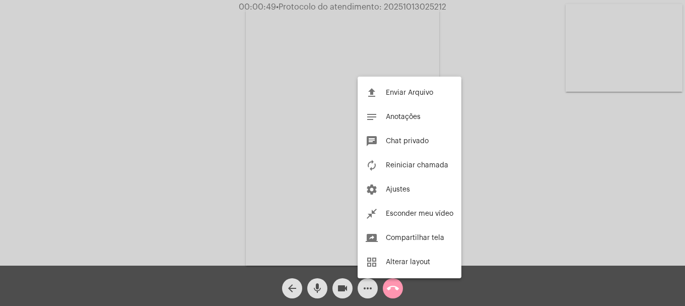
click at [545, 238] on div at bounding box center [342, 153] width 685 height 306
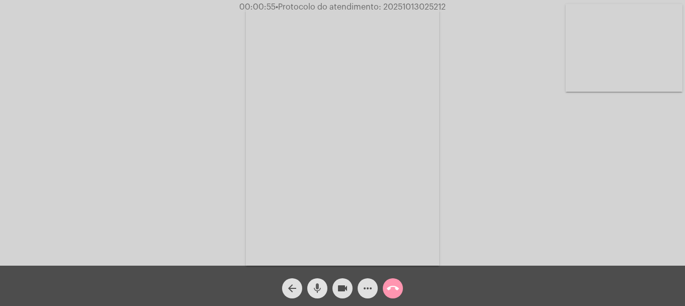
click at [312, 285] on mat-icon "mic" at bounding box center [317, 288] width 12 height 12
click at [312, 285] on mat-icon "mic_off" at bounding box center [317, 288] width 12 height 12
click at [338, 293] on button "videocam" at bounding box center [343, 288] width 20 height 20
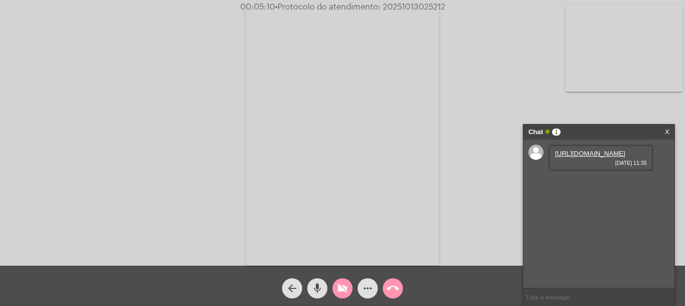
click at [339, 293] on mat-icon "videocam_off" at bounding box center [343, 288] width 12 height 12
click at [592, 157] on link "[URL][DOMAIN_NAME]" at bounding box center [590, 154] width 70 height 8
click at [586, 186] on link "[URL][DOMAIN_NAME]" at bounding box center [590, 182] width 70 height 8
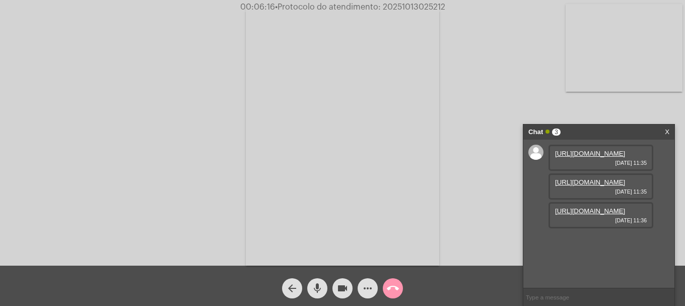
scroll to position [9, 0]
click at [579, 215] on link "[URL][DOMAIN_NAME]" at bounding box center [590, 211] width 70 height 8
click at [376, 287] on button "more_horiz" at bounding box center [368, 288] width 20 height 20
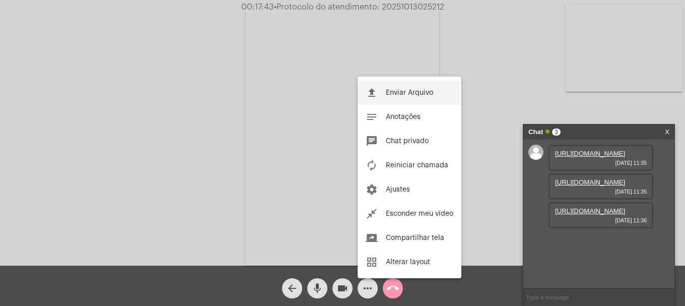
click at [400, 84] on button "file_upload Enviar Arquivo" at bounding box center [410, 93] width 104 height 24
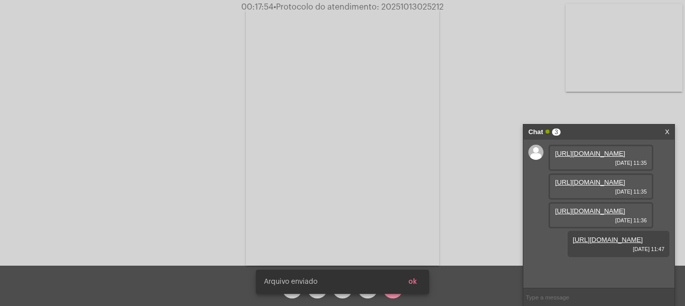
scroll to position [60, 0]
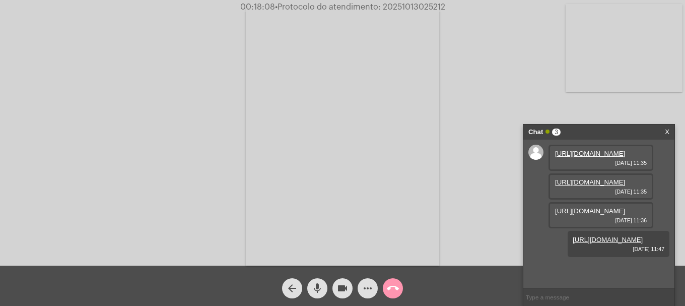
click at [403, 10] on span "• Protocolo do atendimento: 20251013025212" at bounding box center [360, 7] width 170 height 8
copy span "20251013025212"
click at [557, 294] on input "text" at bounding box center [599, 297] width 151 height 18
paste input "20251013025212"
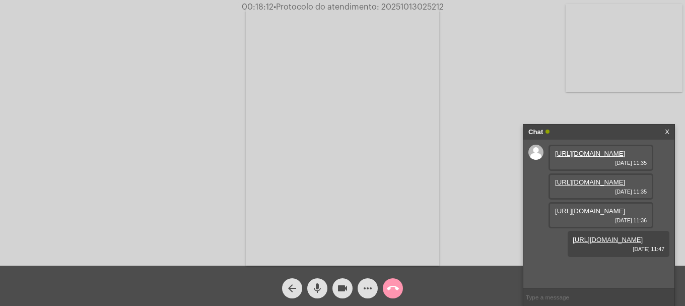
type input "20251013025212"
click at [390, 285] on mat-icon "call_end" at bounding box center [393, 288] width 12 height 12
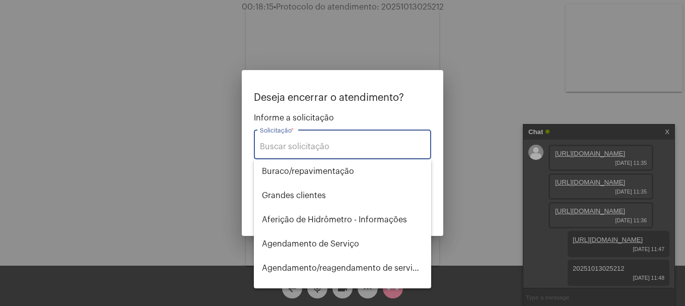
click at [358, 150] on input "Solicitação *" at bounding box center [342, 146] width 165 height 9
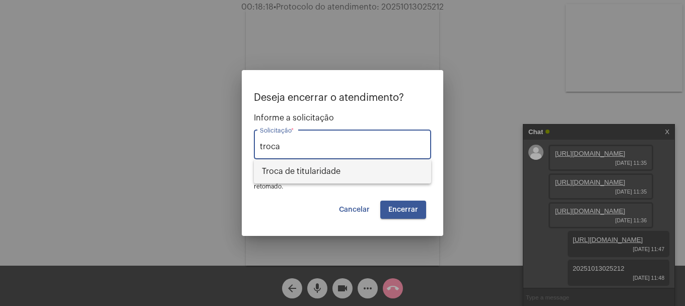
click at [339, 170] on span "Troca de titularidade" at bounding box center [342, 171] width 161 height 24
type input "Troca de titularidade"
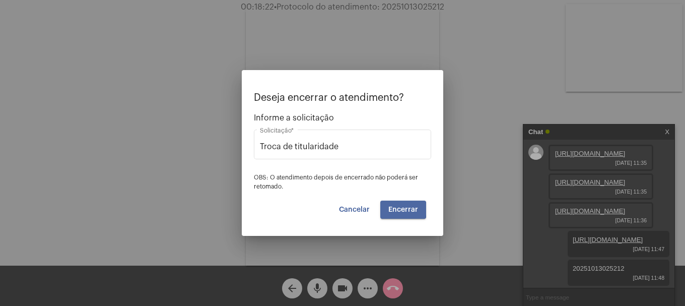
click at [398, 209] on span "Encerrar" at bounding box center [404, 209] width 30 height 7
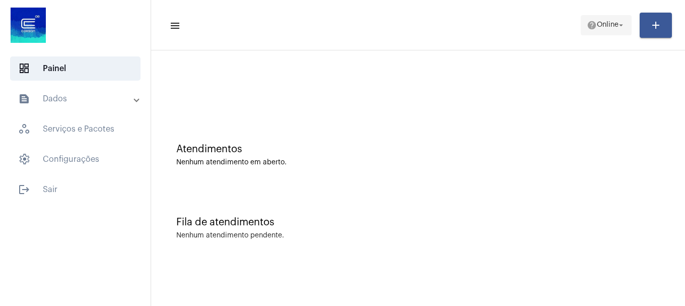
click at [608, 26] on span "Online" at bounding box center [608, 25] width 22 height 7
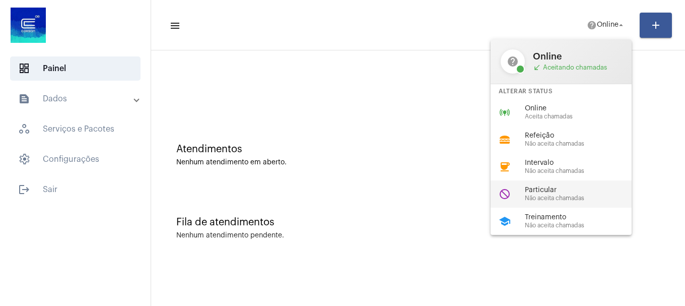
click at [588, 193] on span "Particular" at bounding box center [582, 190] width 115 height 8
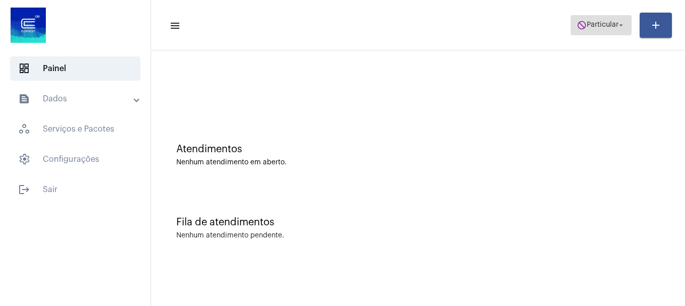
click at [600, 30] on span "do_not_disturb Particular arrow_drop_down" at bounding box center [601, 25] width 49 height 18
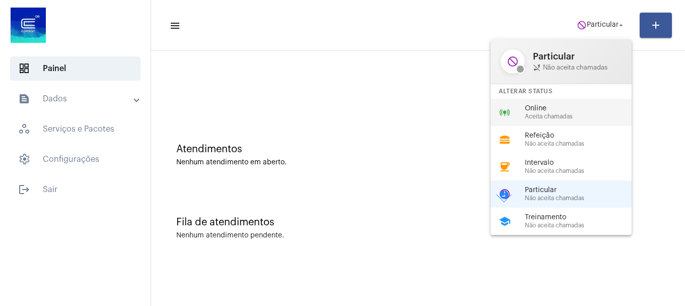
click at [551, 112] on div "Online Aceita chamadas" at bounding box center [582, 112] width 115 height 15
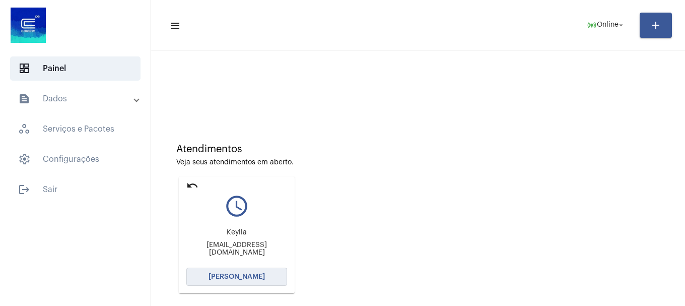
click at [245, 280] on button "[PERSON_NAME]" at bounding box center [236, 277] width 101 height 18
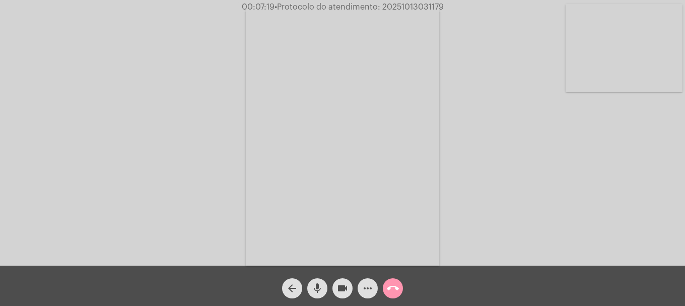
click at [391, 291] on mat-icon "call_end" at bounding box center [393, 288] width 12 height 12
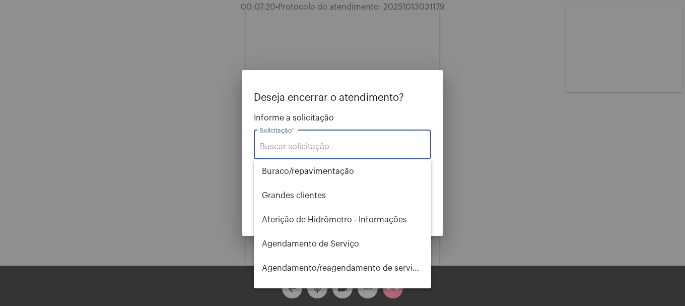
click at [334, 152] on div "Solicitação *" at bounding box center [342, 144] width 165 height 32
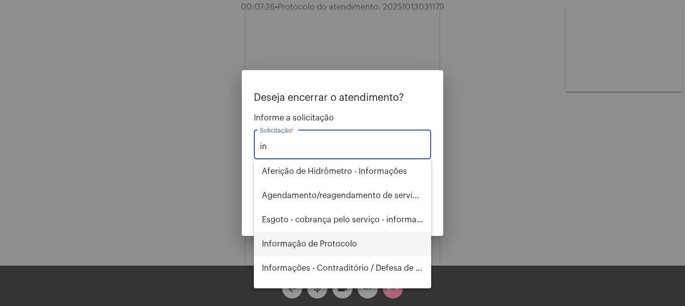
click at [348, 251] on span "Informação de Protocolo" at bounding box center [342, 244] width 161 height 24
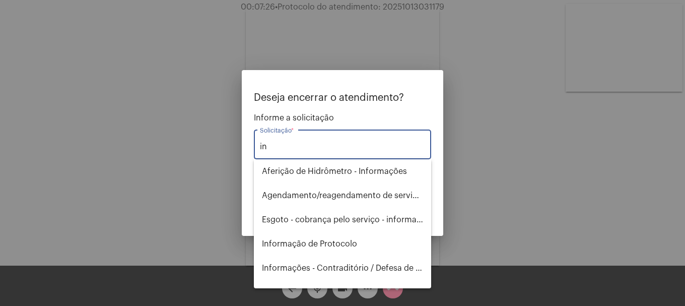
type input "Informação de Protocolo"
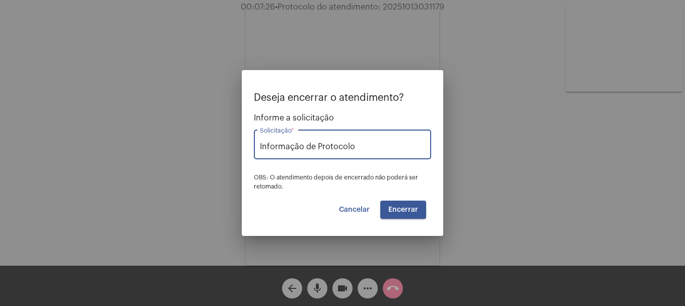
click at [408, 210] on span "Encerrar" at bounding box center [404, 209] width 30 height 7
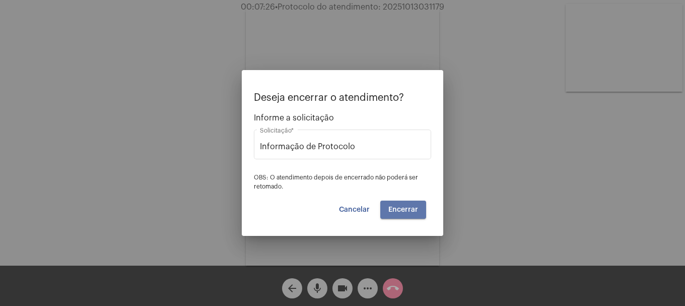
click at [408, 210] on span "Encerrar" at bounding box center [404, 209] width 30 height 7
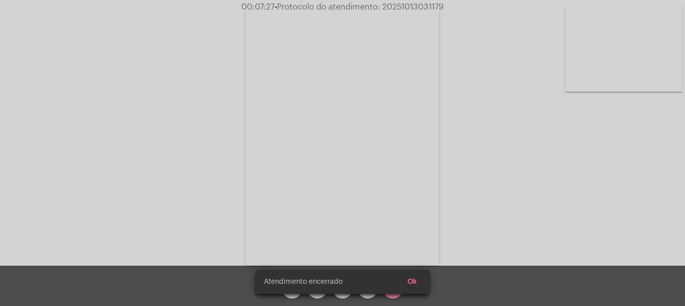
click at [408, 210] on video at bounding box center [343, 137] width 194 height 258
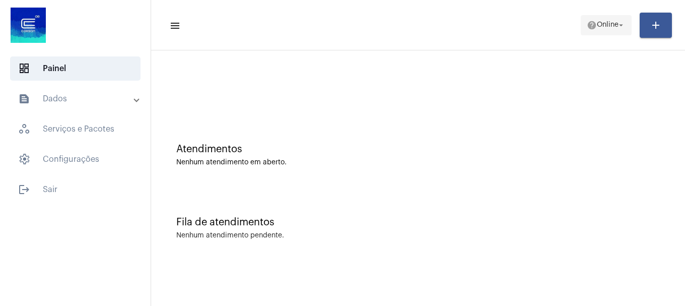
click at [602, 25] on span "Online" at bounding box center [608, 25] width 22 height 7
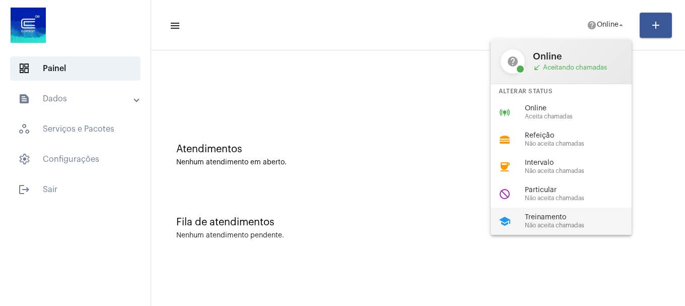
click at [556, 216] on span "Treinamento" at bounding box center [582, 218] width 115 height 8
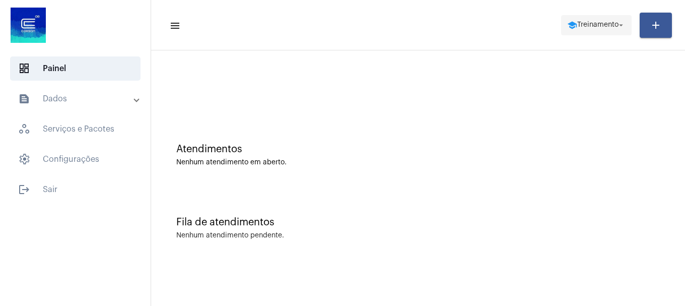
click at [578, 25] on span "Treinamento" at bounding box center [598, 25] width 41 height 7
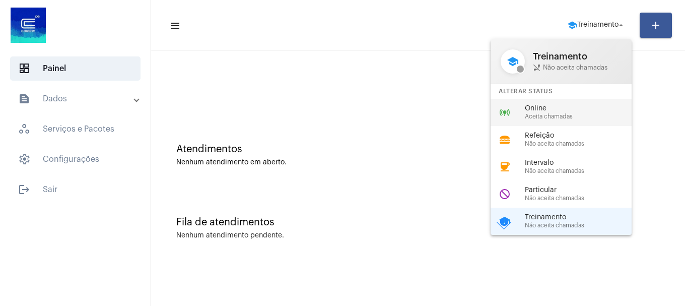
click at [586, 105] on span "Online" at bounding box center [582, 109] width 115 height 8
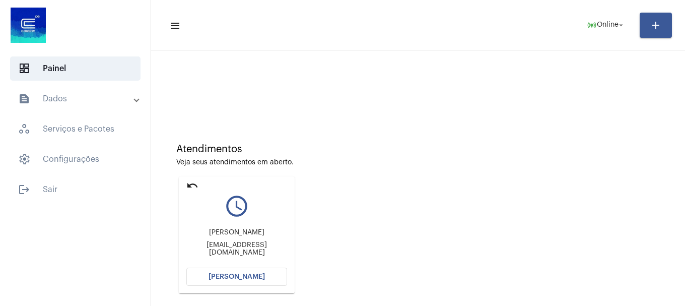
scroll to position [50, 0]
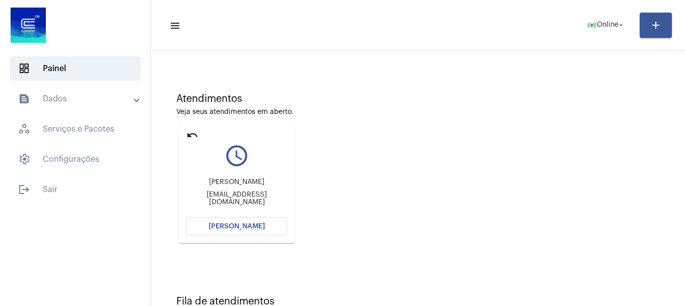
click at [274, 227] on button "[PERSON_NAME]" at bounding box center [236, 226] width 101 height 18
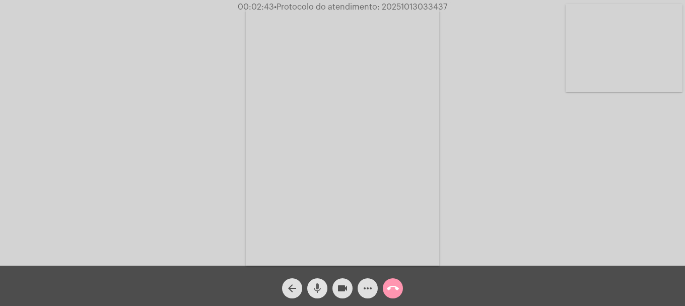
click at [325, 292] on button "mic" at bounding box center [317, 288] width 20 height 20
click at [335, 293] on button "videocam" at bounding box center [343, 288] width 20 height 20
click at [330, 289] on div "arrow_back mic_off videocam_off more_horiz call_end" at bounding box center [342, 286] width 685 height 40
click at [325, 289] on button "mic_off" at bounding box center [317, 288] width 20 height 20
click at [340, 290] on mat-icon "videocam_off" at bounding box center [343, 288] width 12 height 12
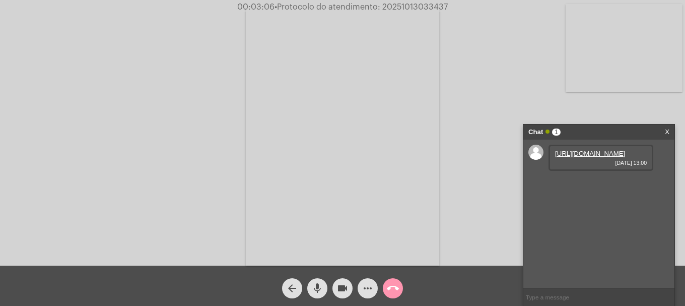
click at [577, 157] on link "[URL][DOMAIN_NAME]" at bounding box center [590, 154] width 70 height 8
click at [340, 290] on mat-icon "videocam" at bounding box center [343, 288] width 12 height 12
click at [313, 288] on mat-icon "mic" at bounding box center [317, 288] width 12 height 12
drag, startPoint x: 345, startPoint y: 284, endPoint x: 322, endPoint y: 285, distance: 23.2
click at [344, 284] on mat-icon "videocam_off" at bounding box center [343, 288] width 12 height 12
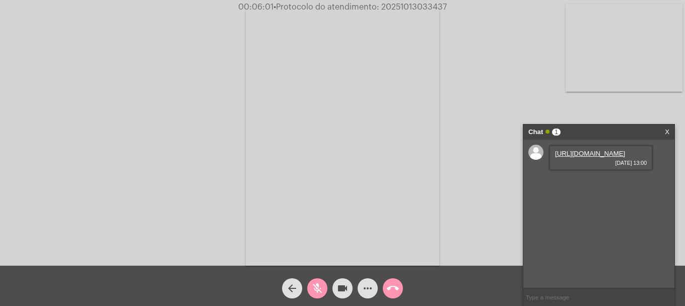
click at [322, 285] on mat-icon "mic_off" at bounding box center [317, 288] width 12 height 12
click at [598, 305] on input "text" at bounding box center [599, 297] width 151 height 18
paste input "- 0800 979 0066"
type input "- 0800 979 0066"
click at [406, 3] on span "• Protocolo do atendimento: 20251013033437" at bounding box center [360, 7] width 173 height 8
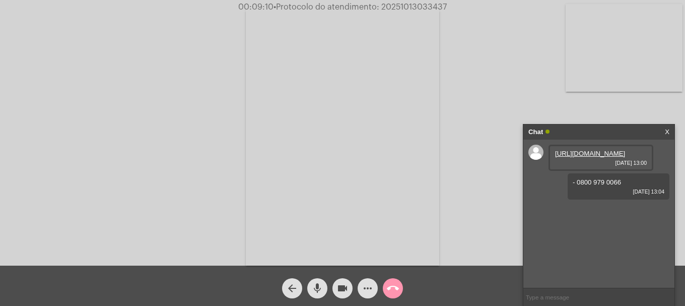
click at [406, 3] on span "• Protocolo do atendimento: 20251013033437" at bounding box center [360, 7] width 173 height 8
copy span "20251013033437"
click at [564, 293] on input "text" at bounding box center [599, 297] width 151 height 18
paste input "20251013033437"
type input "20251013033437"
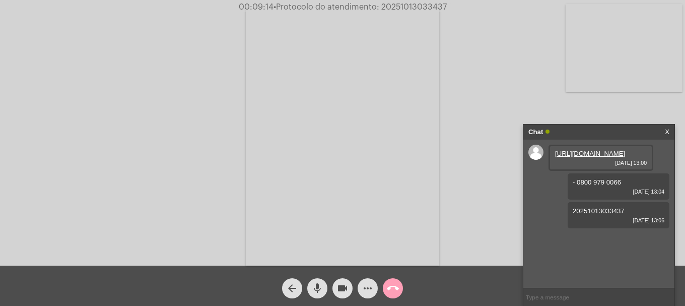
click at [392, 288] on mat-icon "call_end" at bounding box center [393, 288] width 12 height 12
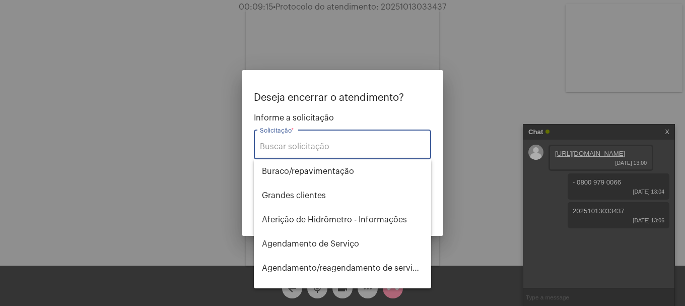
click at [356, 138] on div "Solicitação *" at bounding box center [342, 144] width 165 height 32
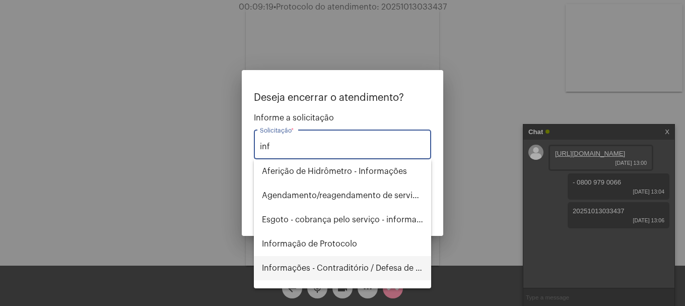
click at [399, 267] on span "Informações - Contraditório / Defesa de infração" at bounding box center [342, 268] width 161 height 24
type input "Informações - Contraditório / Defesa de infração"
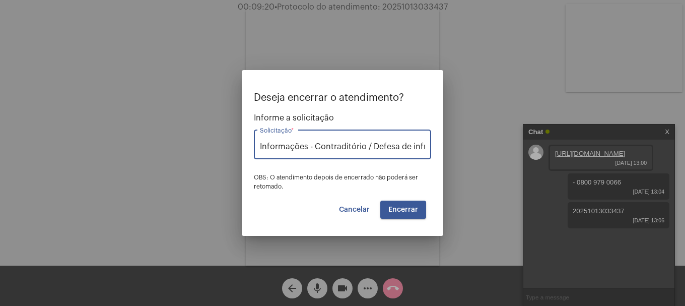
scroll to position [0, 17]
click at [408, 213] on span "Encerrar" at bounding box center [404, 209] width 30 height 7
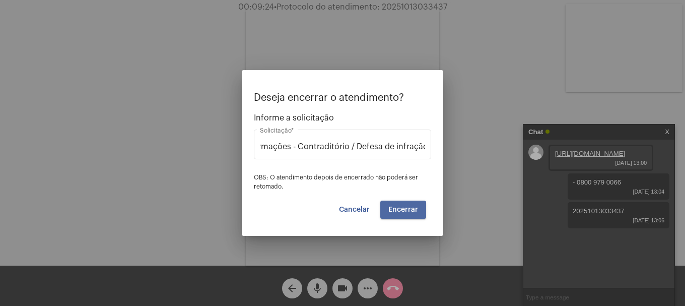
scroll to position [0, 0]
click at [408, 213] on span "Encerrar" at bounding box center [404, 209] width 30 height 7
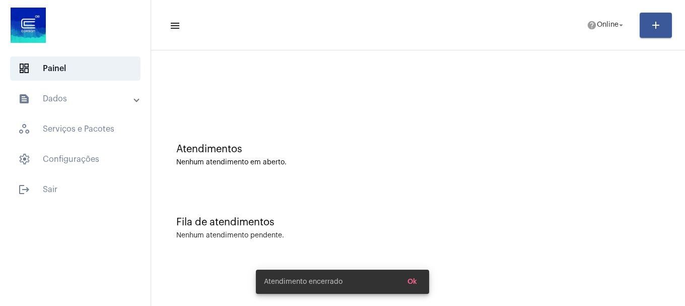
click at [586, 36] on mat-toolbar-row "menu help Online arrow_drop_down add" at bounding box center [418, 25] width 534 height 32
click at [588, 34] on button "help Online arrow_drop_down" at bounding box center [606, 25] width 51 height 20
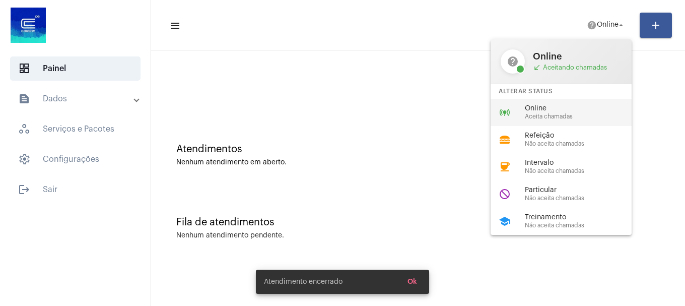
click at [579, 114] on span "Aceita chamadas" at bounding box center [582, 116] width 115 height 7
